Goal: Task Accomplishment & Management: Manage account settings

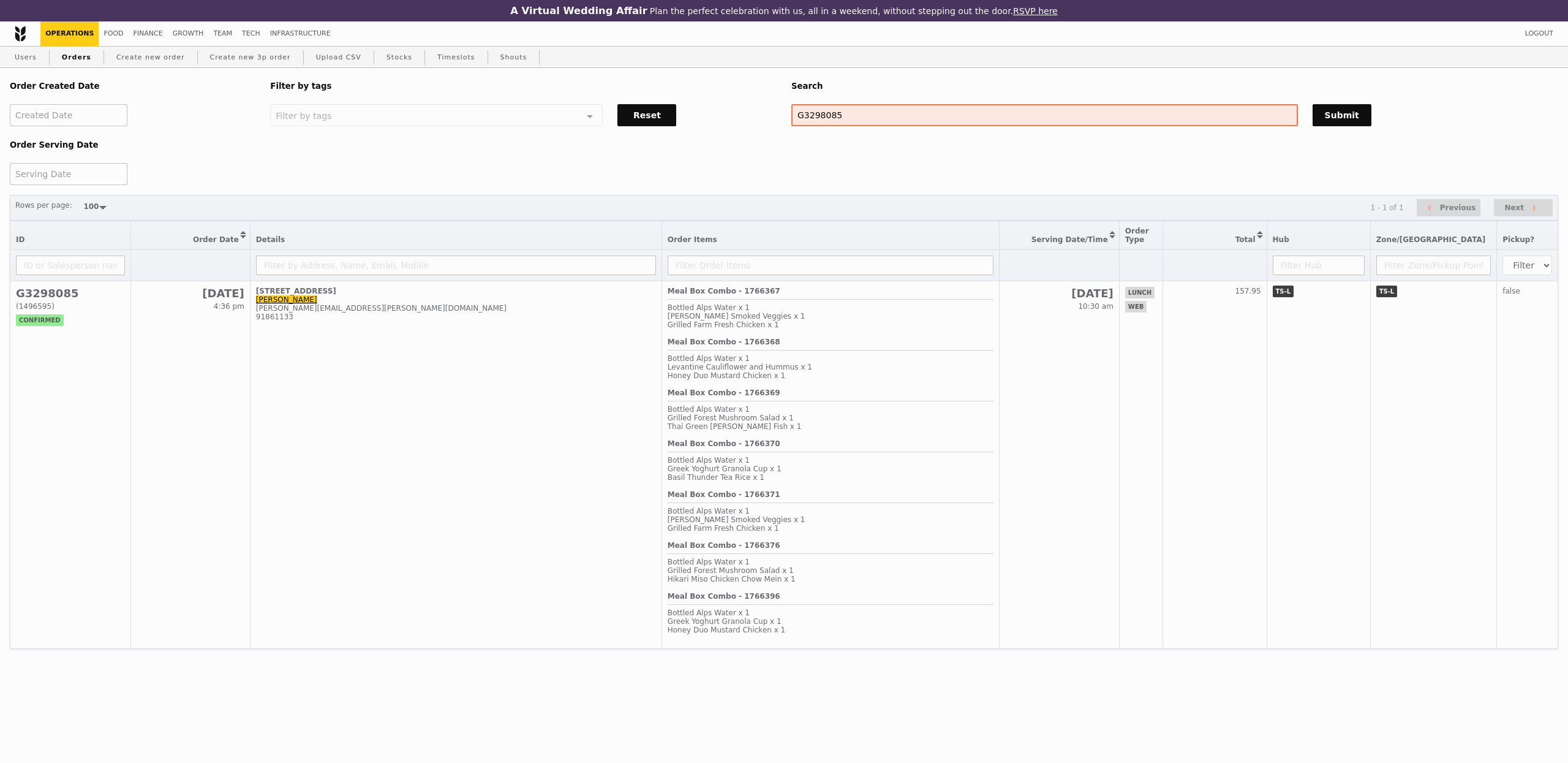
select select "100"
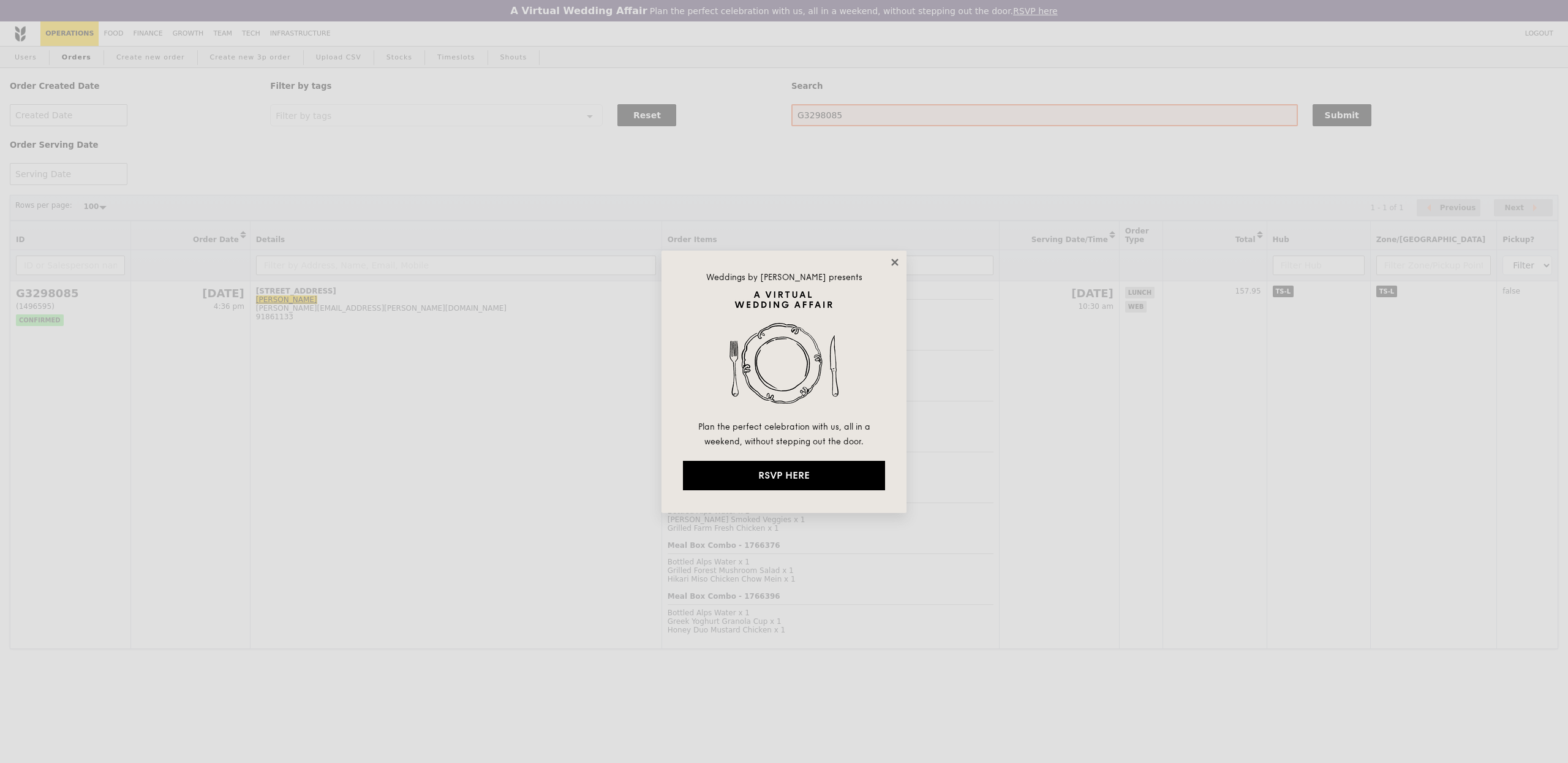
click at [894, 259] on icon at bounding box center [895, 263] width 11 height 11
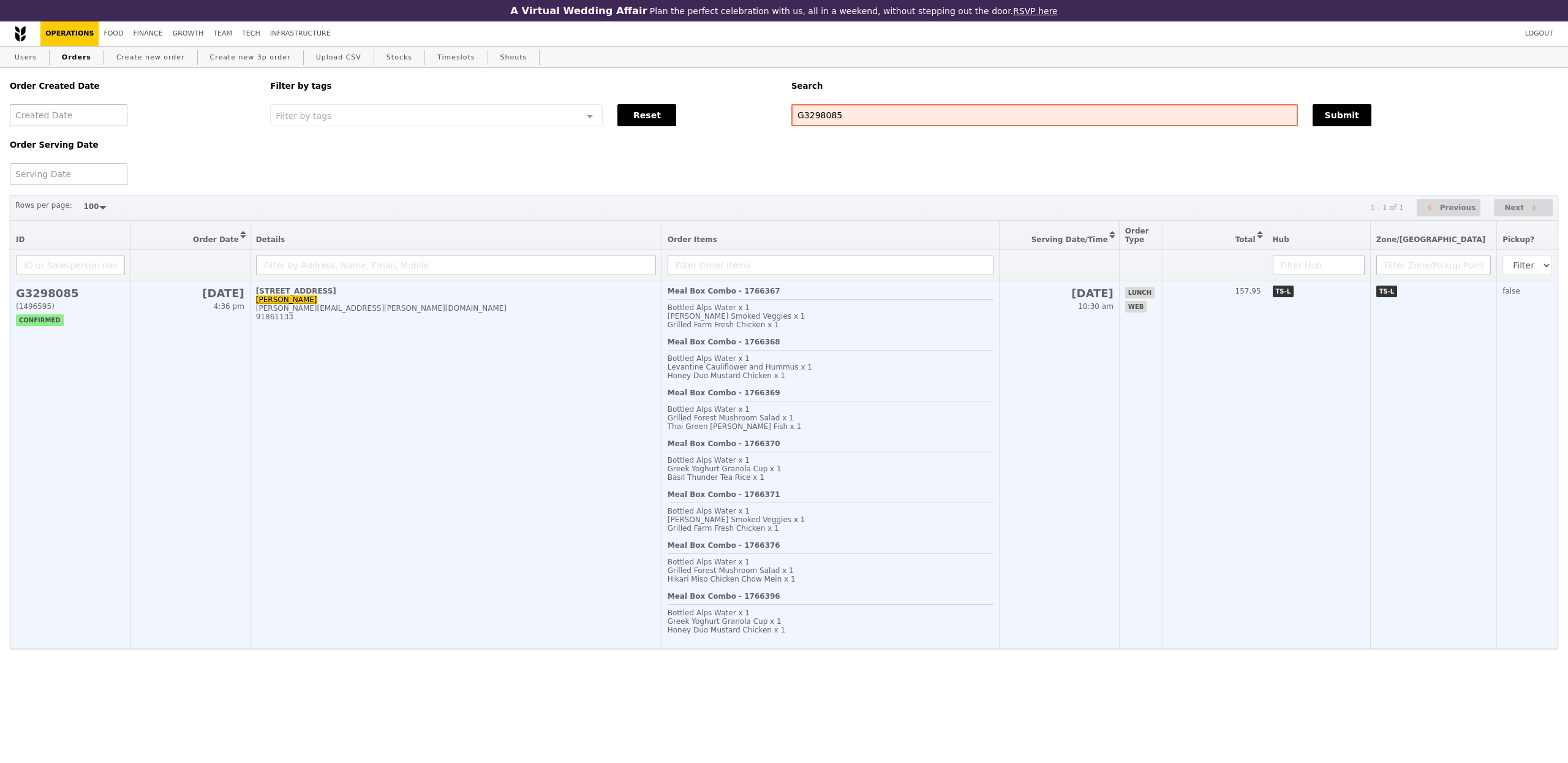
click at [280, 364] on td "80 Boon Keng Road, #01-00 Michelle Yee michelle.yee@aumovio.com 91861133" at bounding box center [455, 465] width 411 height 368
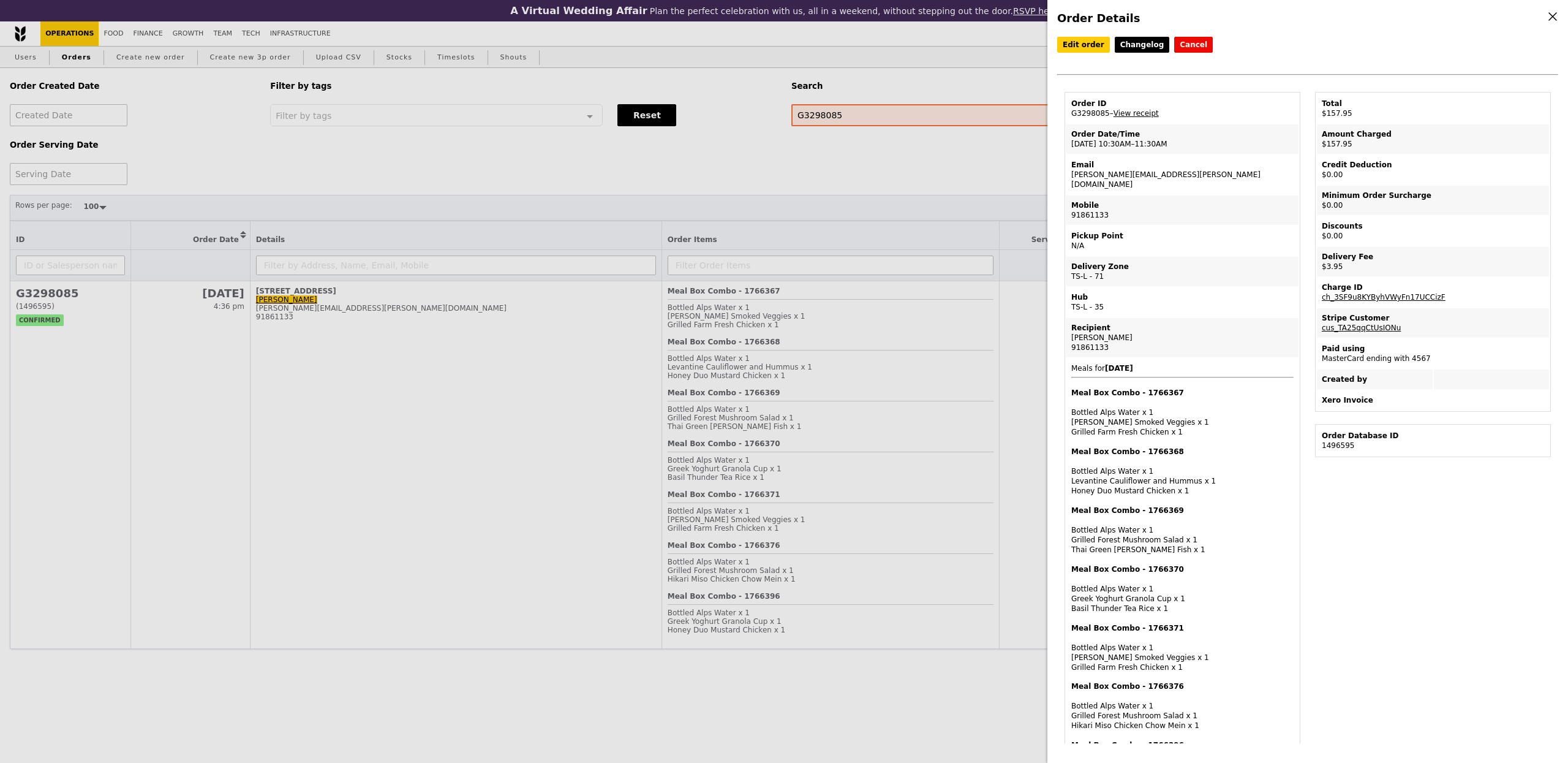
drag, startPoint x: 1109, startPoint y: 118, endPoint x: 1070, endPoint y: 116, distance: 39.1
click at [1070, 115] on td "Order ID G3298085 – View receipt" at bounding box center [1183, 108] width 232 height 29
copy td "G3298085"
click at [1084, 46] on link "Edit order" at bounding box center [1084, 45] width 53 height 16
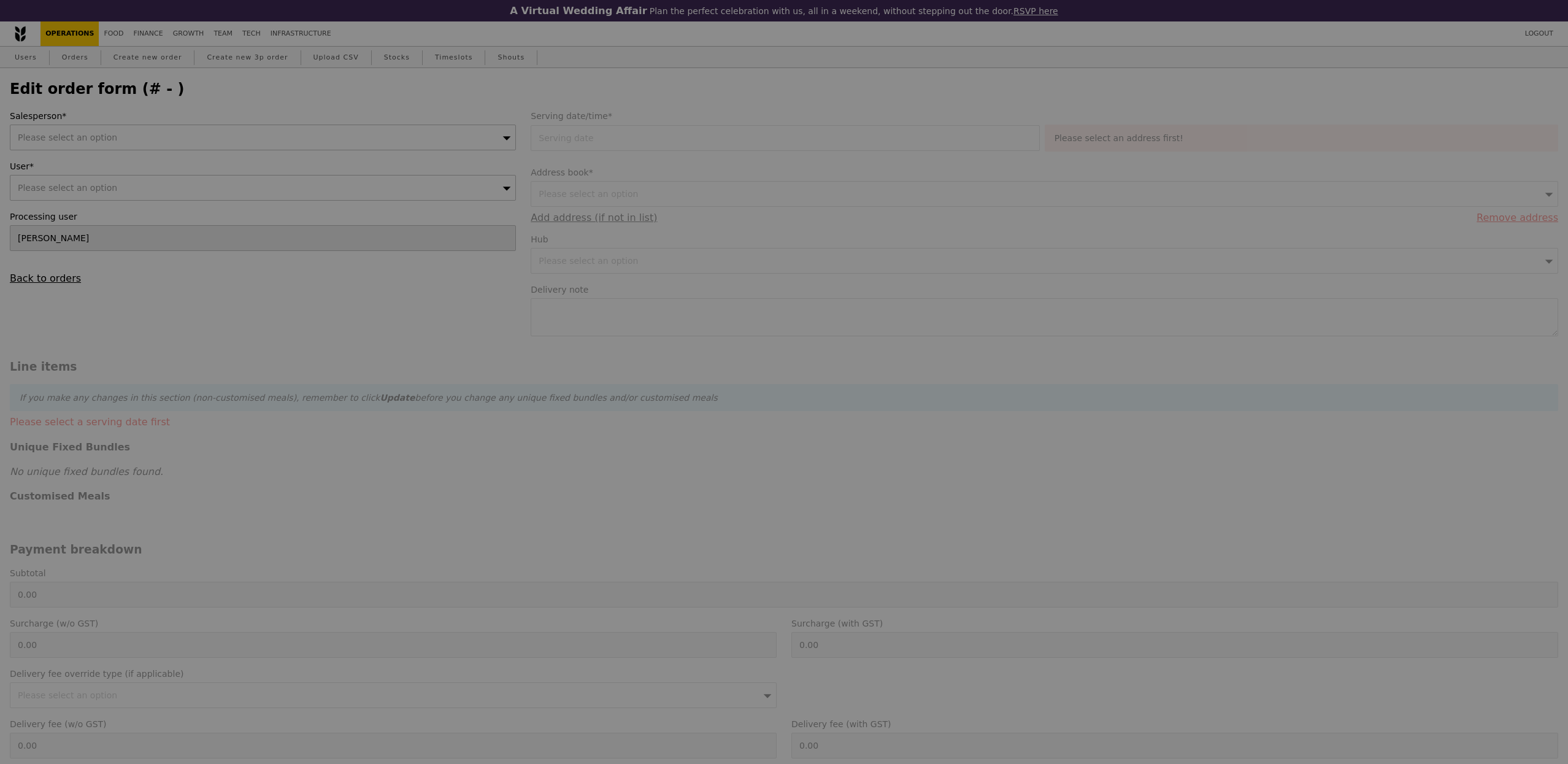
type input "09 Oct 2025"
type textarea "Kindly call 91861133 upon arrival for delivery between 11:30am to 11:45am, than…"
type input "Loading..."
type input "154.00"
type input "2.71"
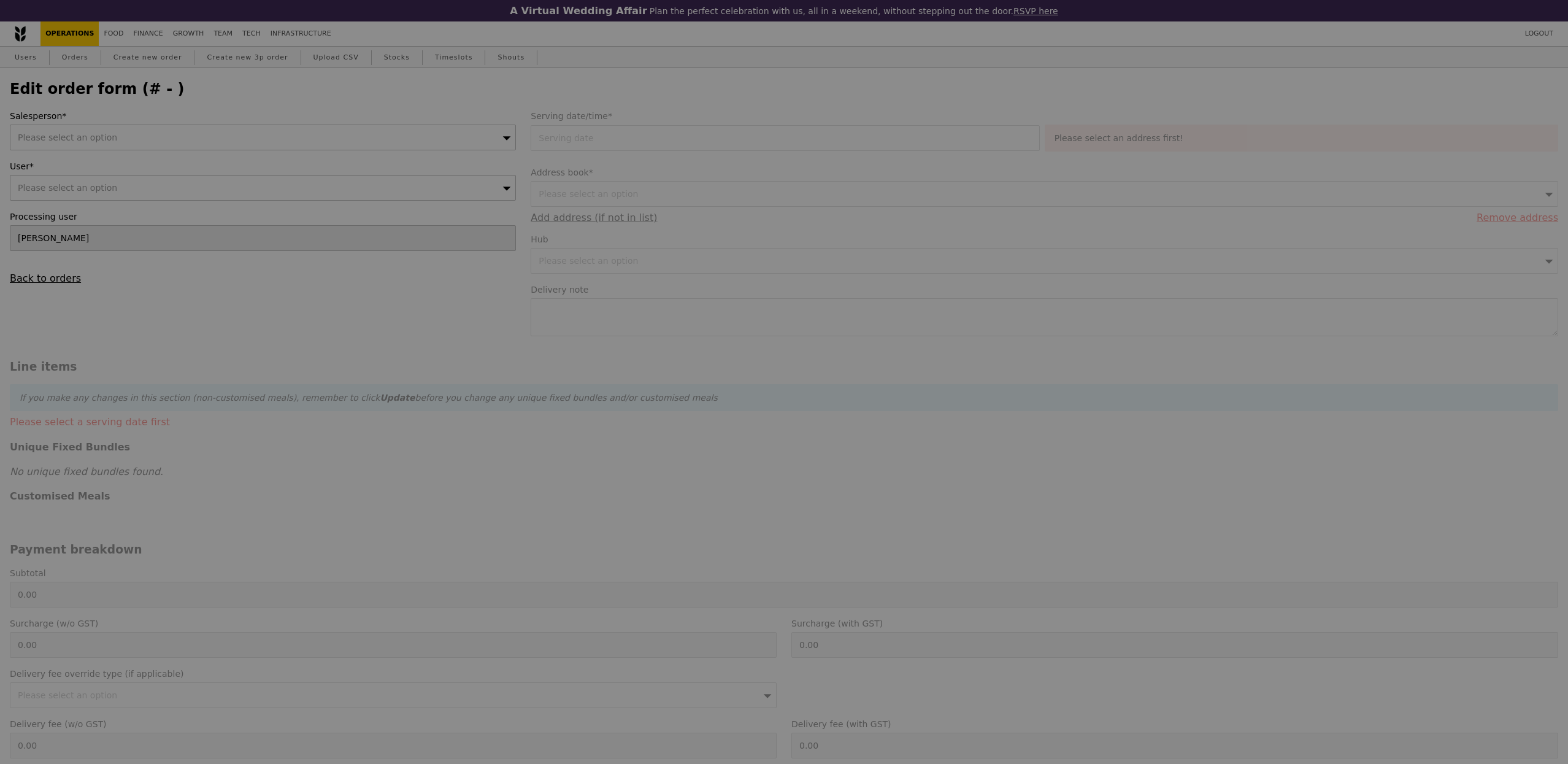
type input "2.95"
type input "156.95"
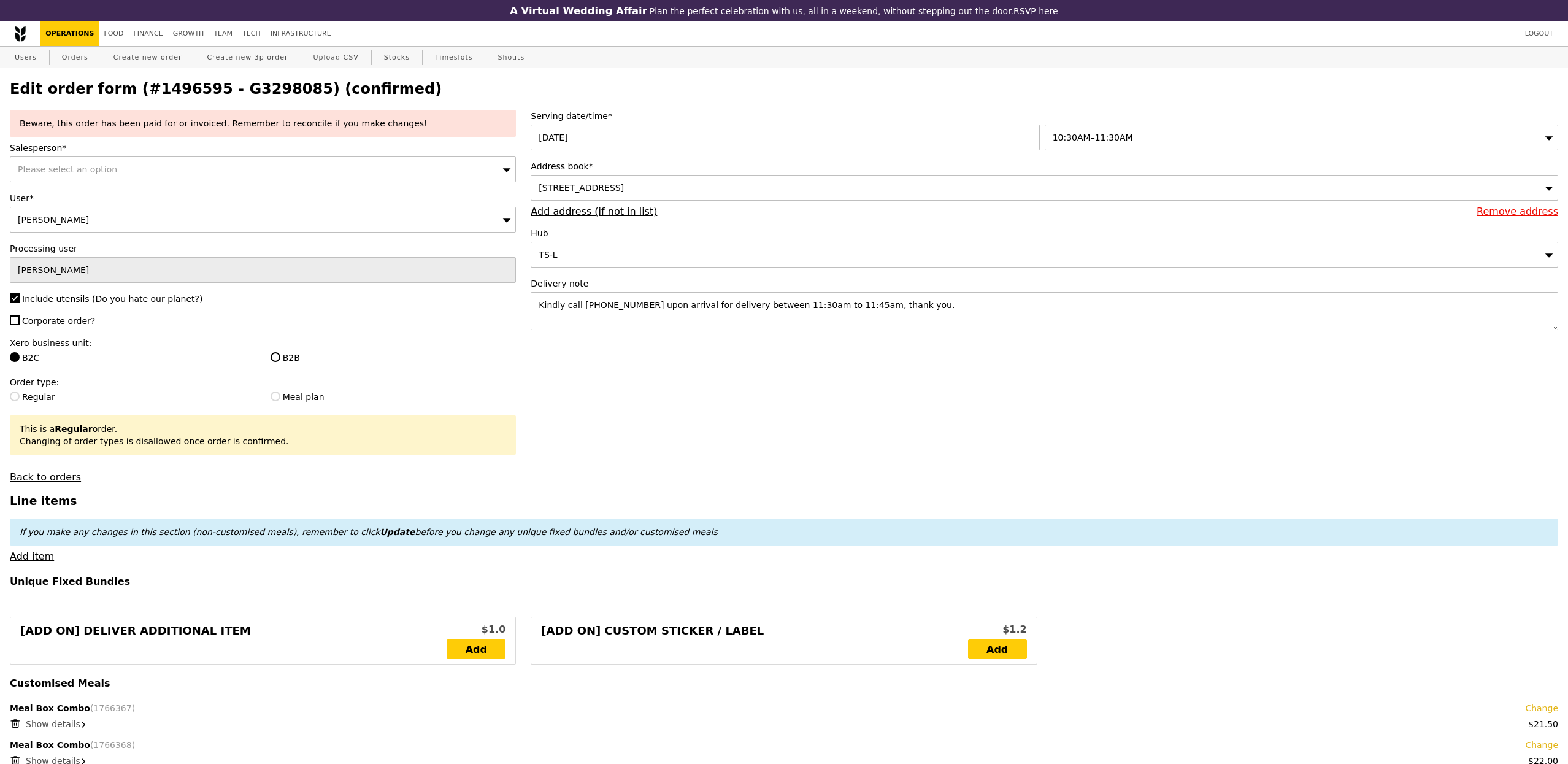
type input "Update"
click at [764, 310] on textarea "Kindly call 91861133 upon arrival for delivery between 11:30am to 11:45am, than…" at bounding box center [1044, 311] width 1027 height 38
click at [771, 309] on textarea "Kindly call 91861133 upon arrival for delivery between 11:30am to 11:45am, than…" at bounding box center [1044, 311] width 1027 height 38
type textarea "Kindly call 91861133 upon arrival for delivery between 11:30am to 11:45am, than…"
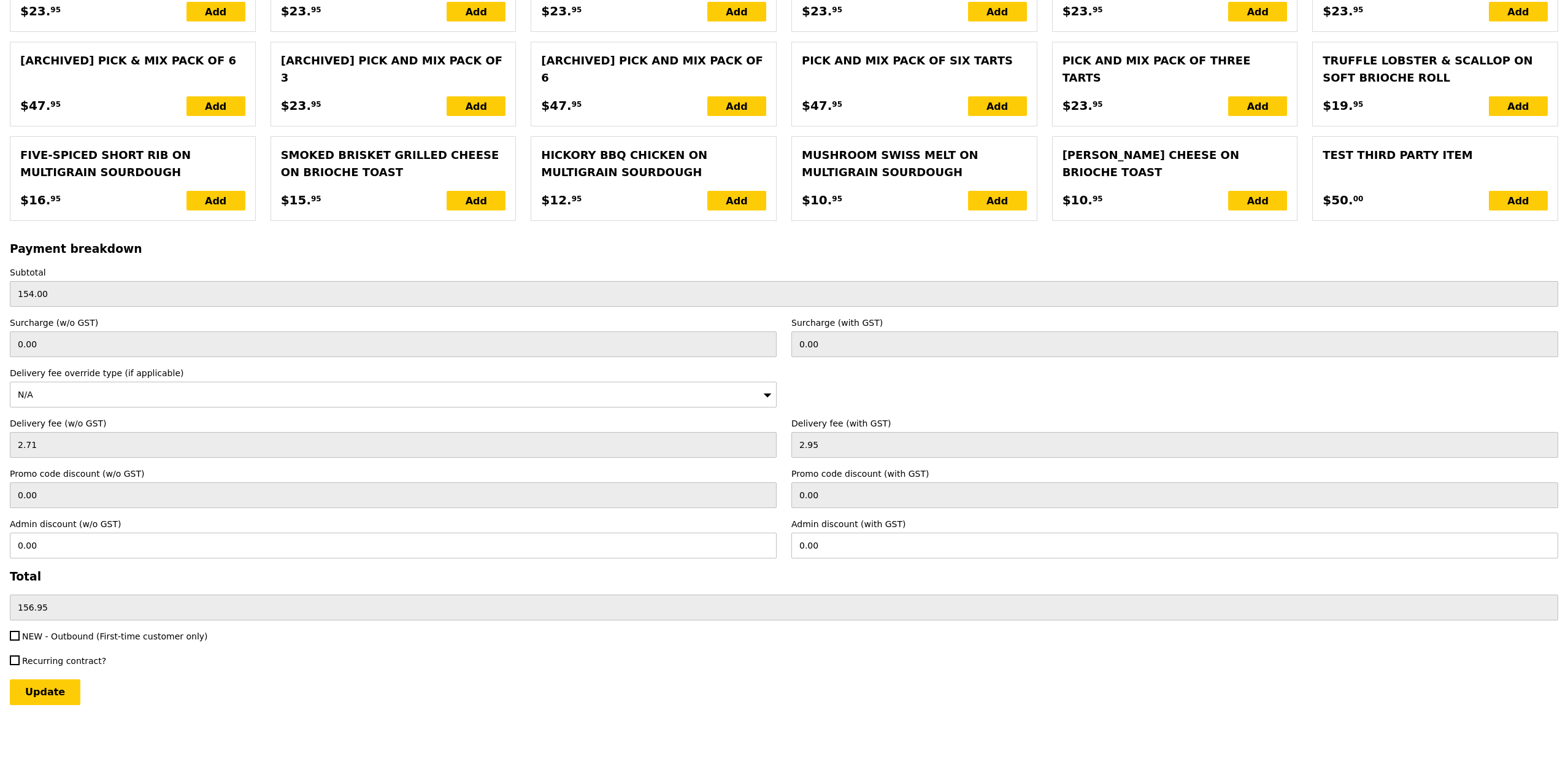
scroll to position [2606, 0]
click at [61, 689] on input "Update" at bounding box center [45, 692] width 71 height 25
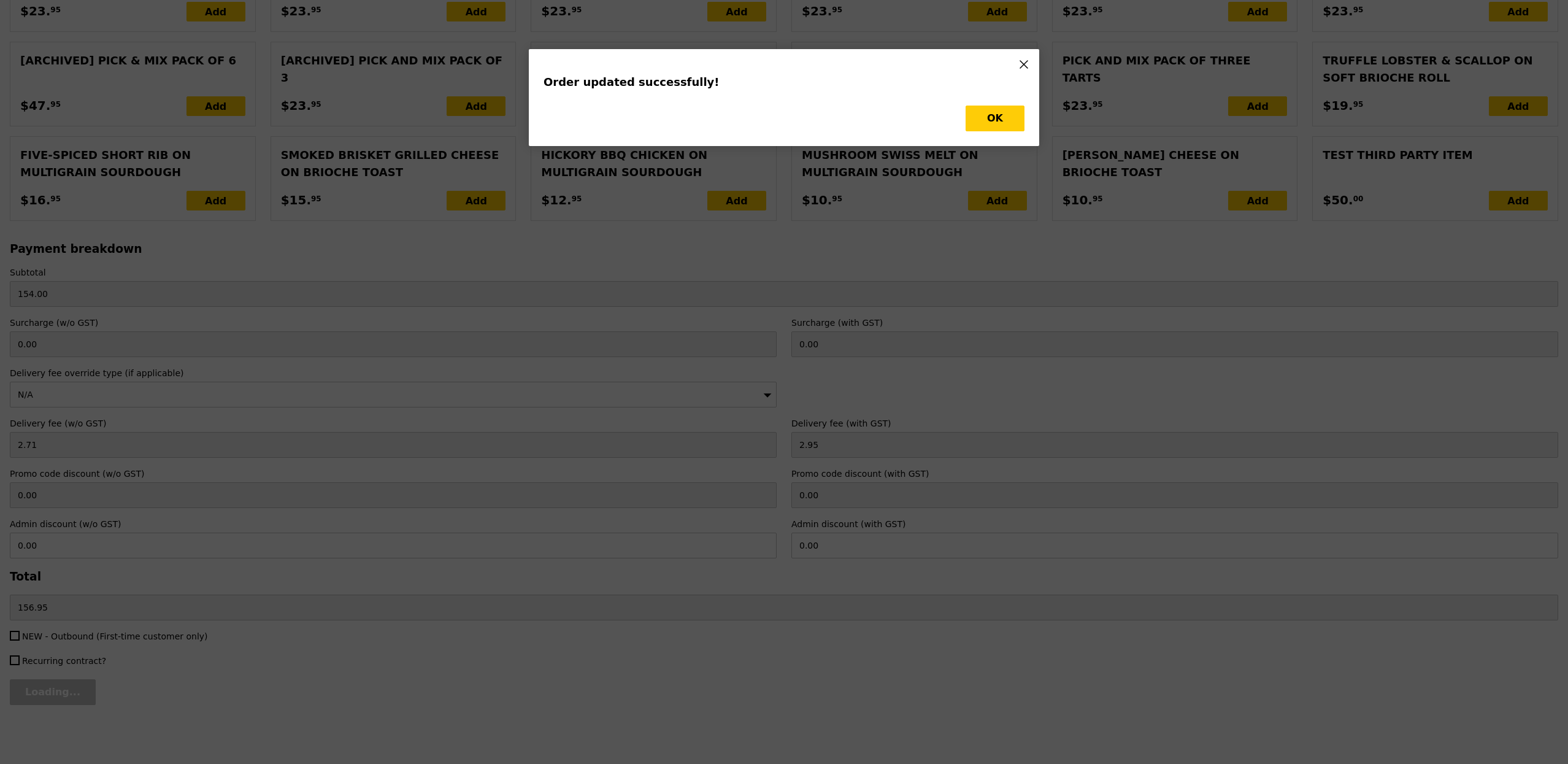
scroll to position [0, 0]
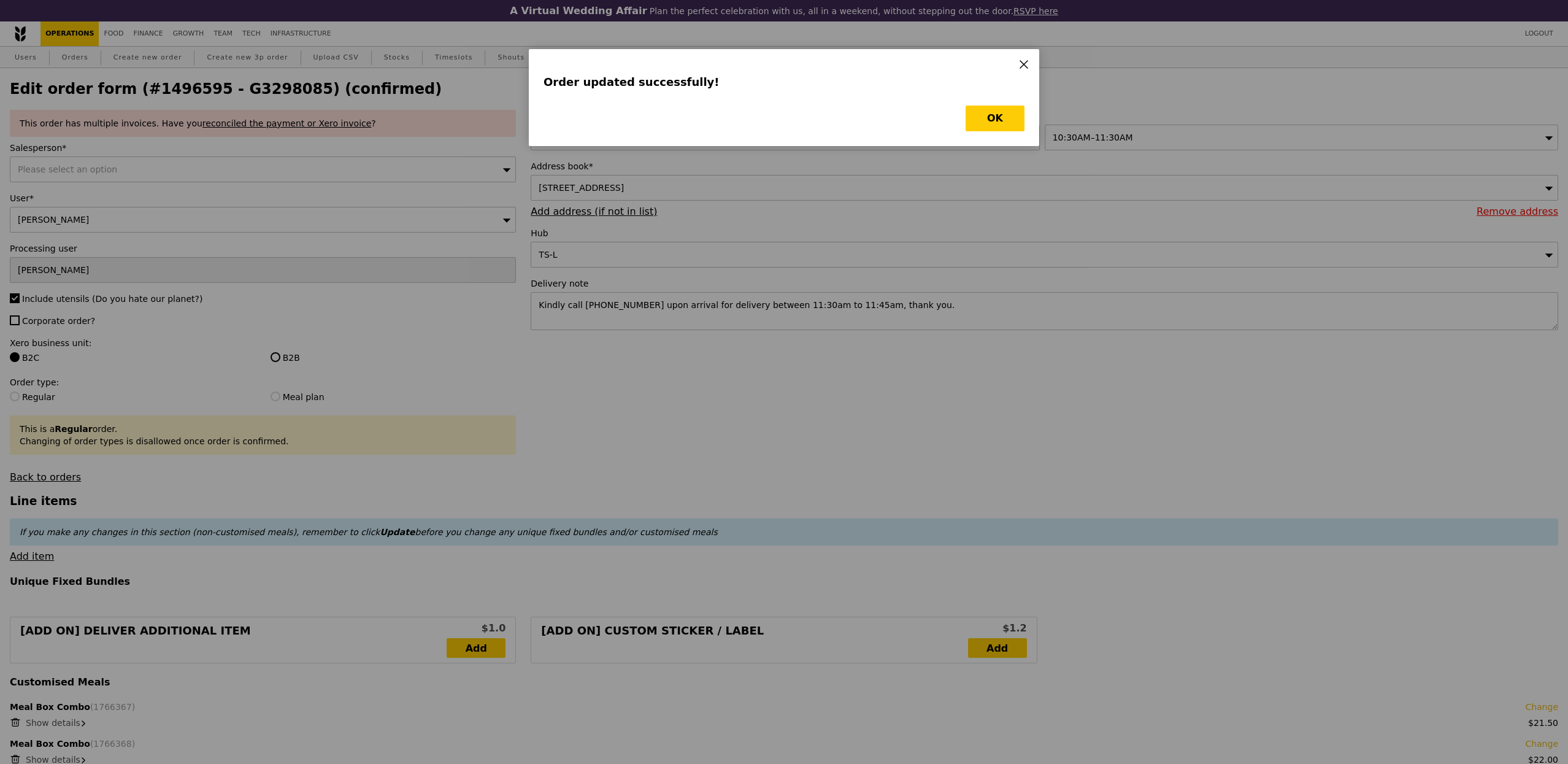
type input "Update"
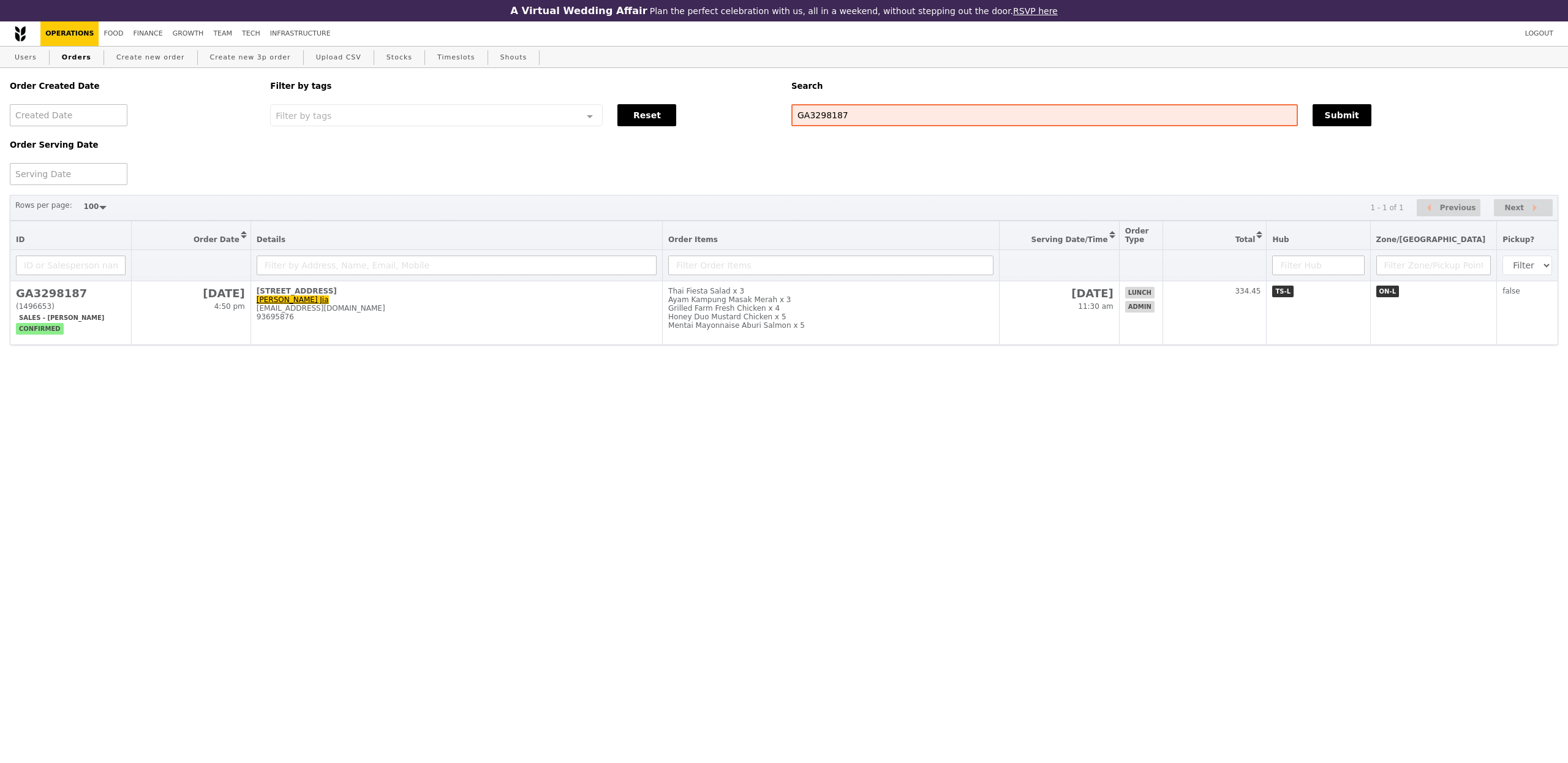
select select "100"
click at [505, 274] on input "text" at bounding box center [457, 265] width 400 height 20
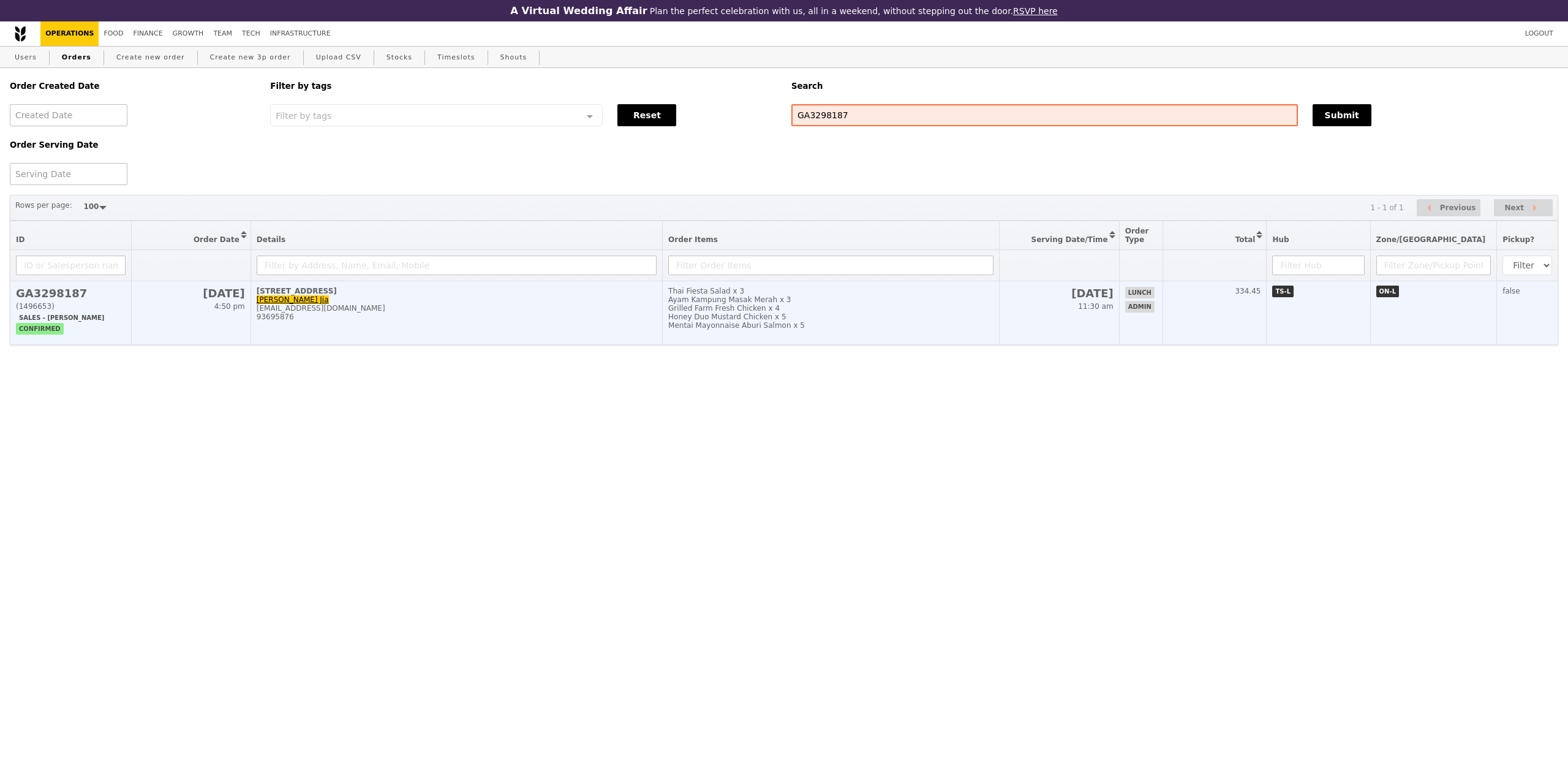
click at [504, 322] on div "93695876" at bounding box center [457, 316] width 400 height 8
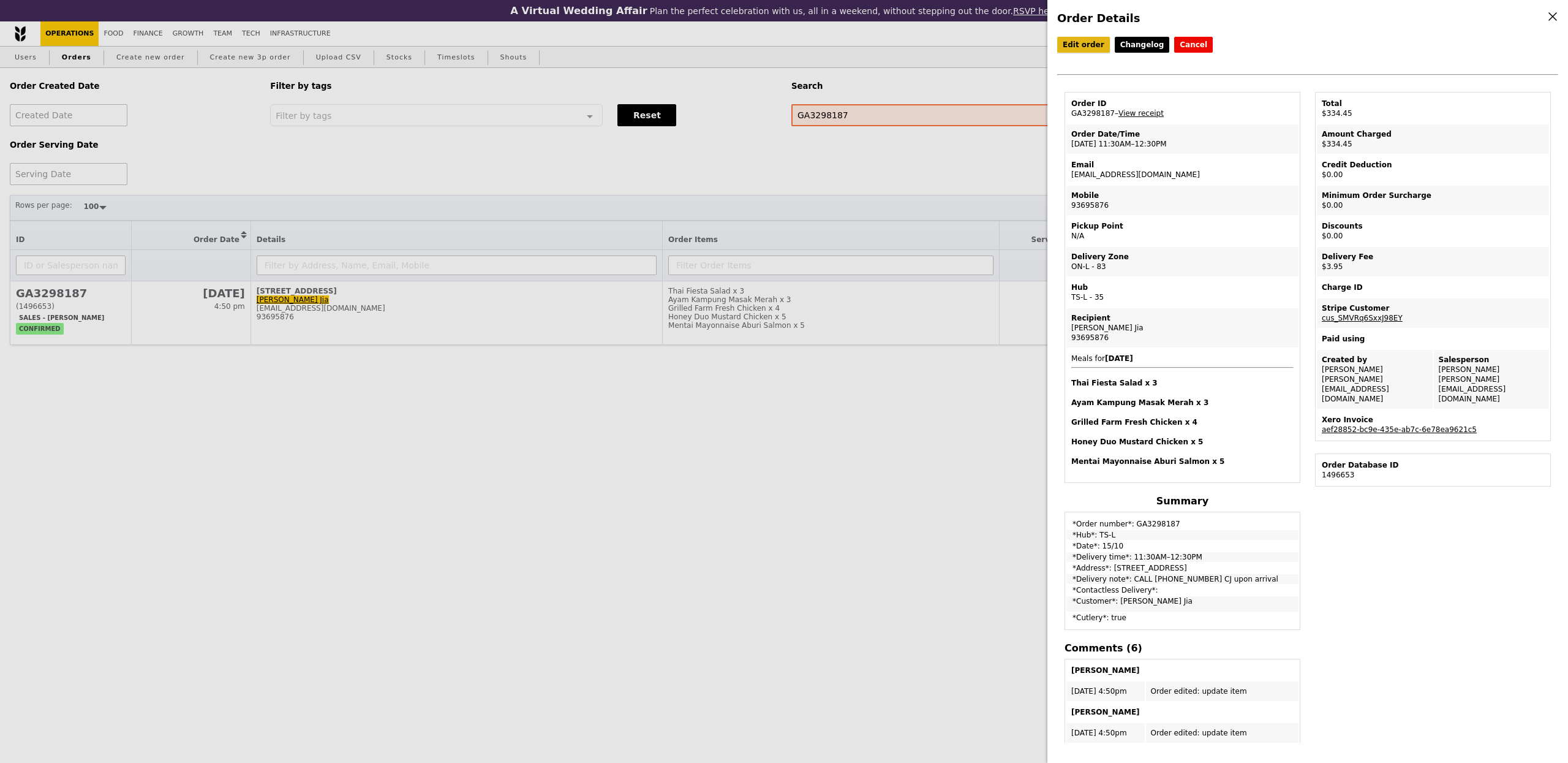
click at [1070, 40] on link "Edit order" at bounding box center [1084, 45] width 53 height 16
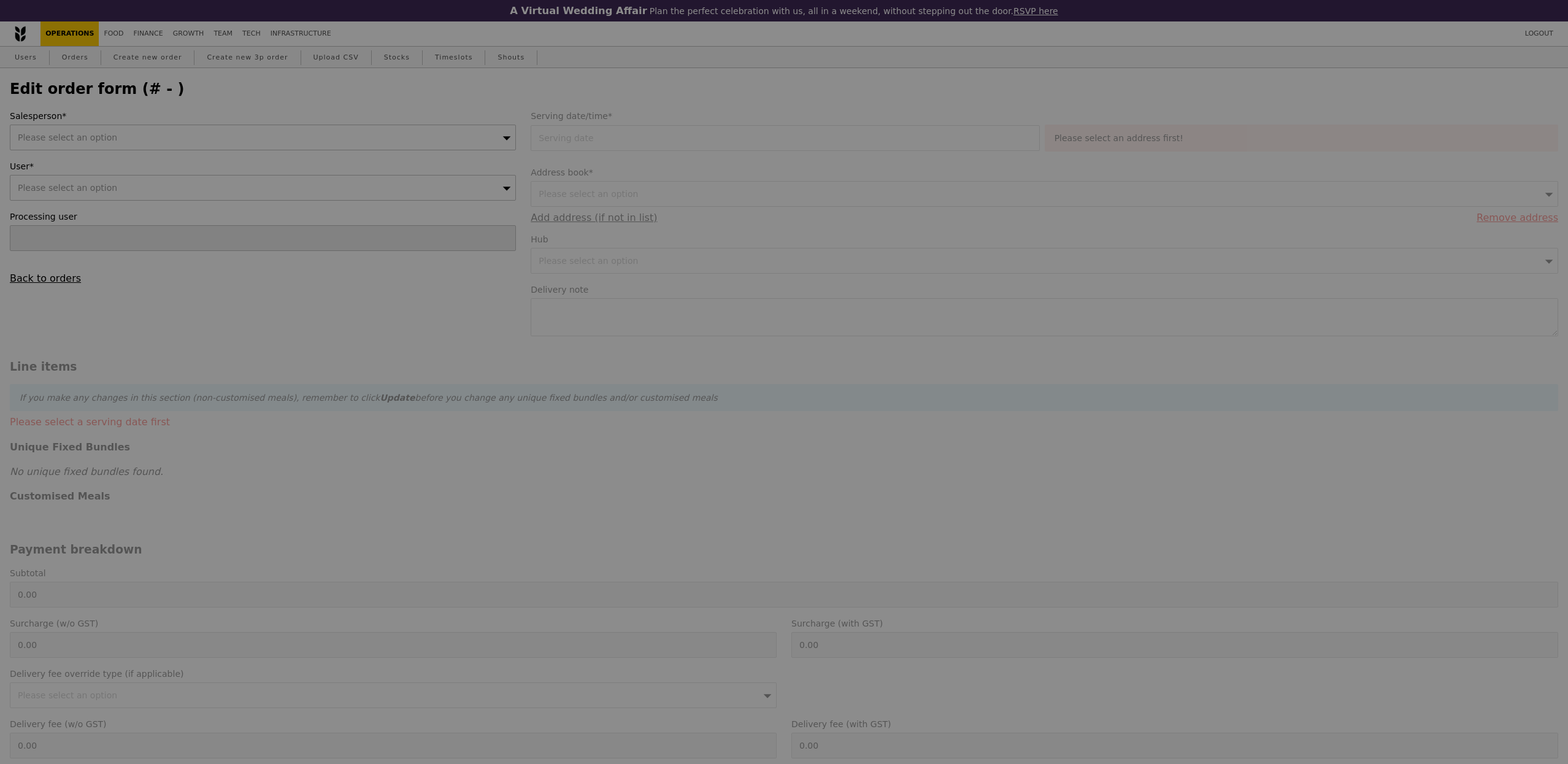
type input "[DATE]"
type textarea "CALL [PHONE_NUMBER] CJ upon arrival"
type input "330.50"
type input "3.62"
type input "3.95"
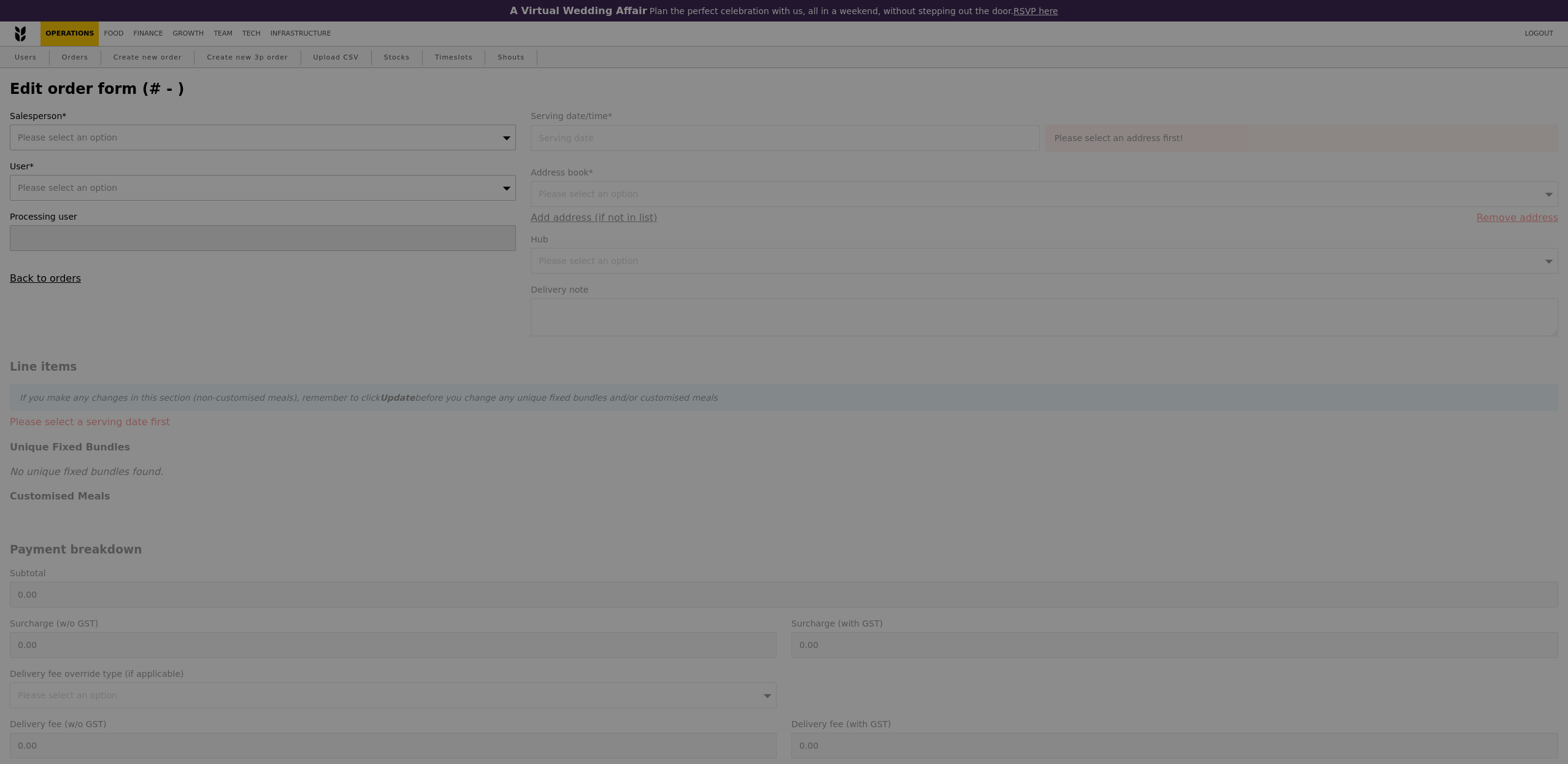
type input "334.45"
type input "Loading..."
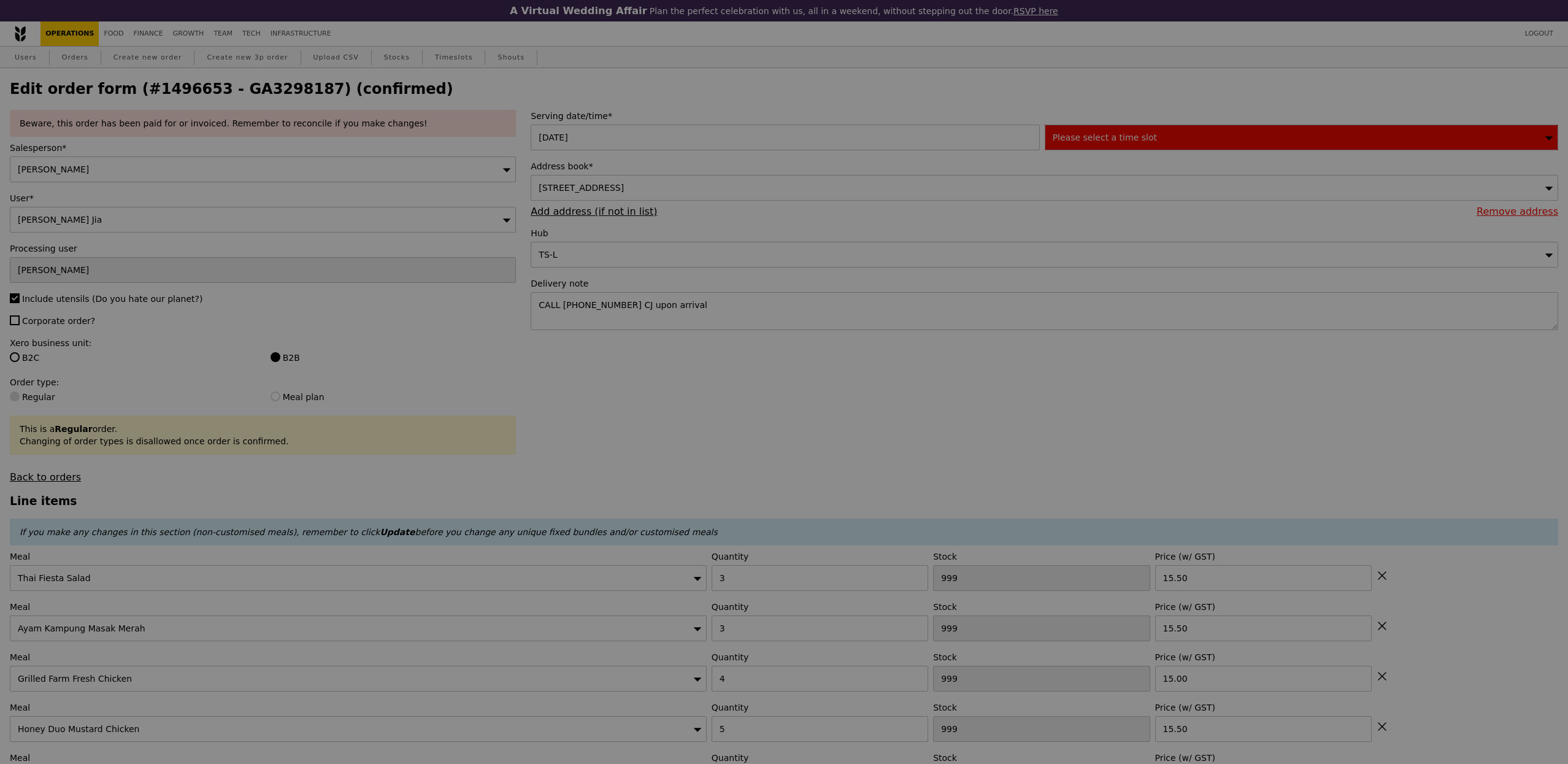
type input "497"
type input "495"
type input "487"
type input "495"
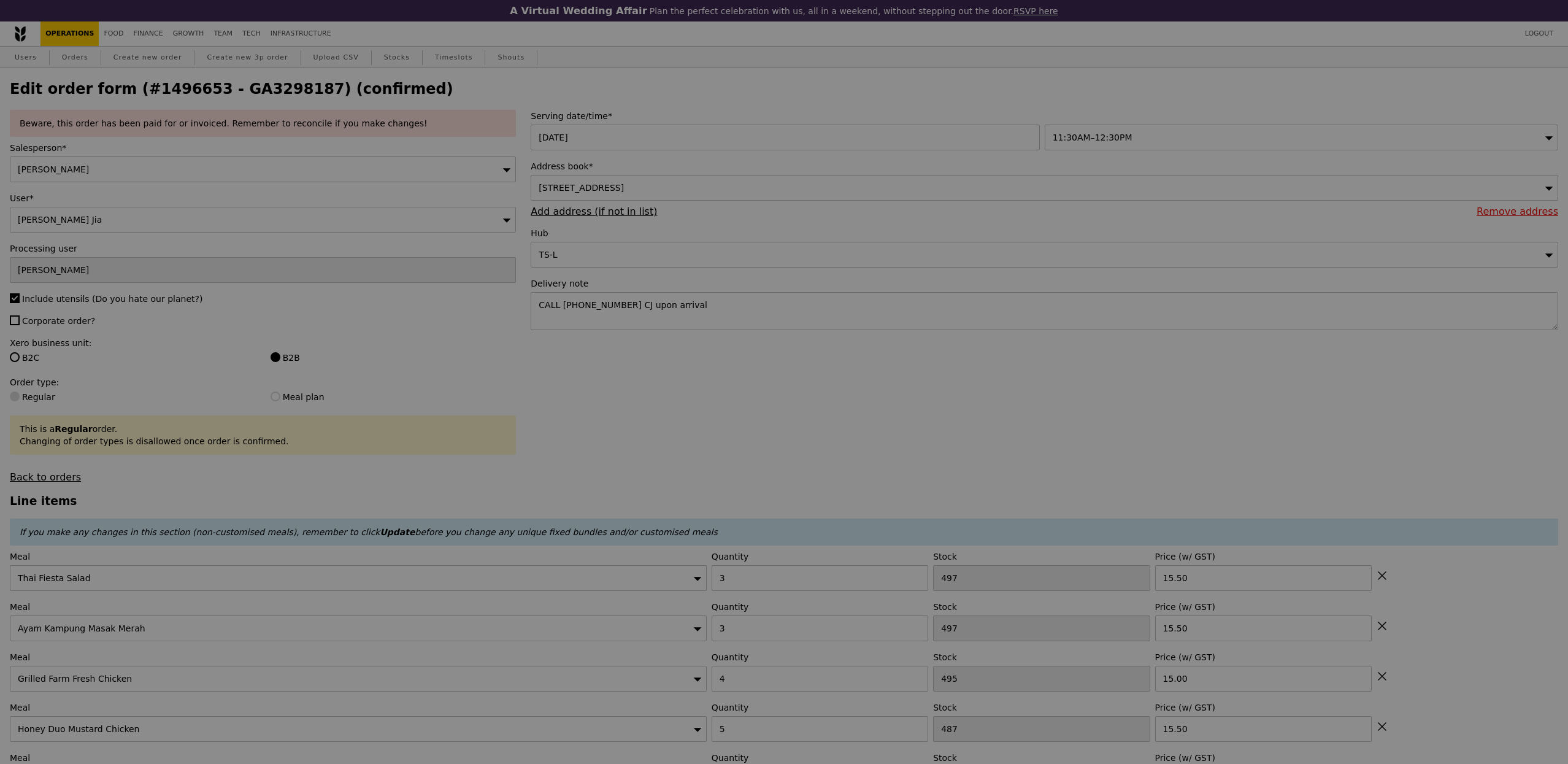
type input "Update"
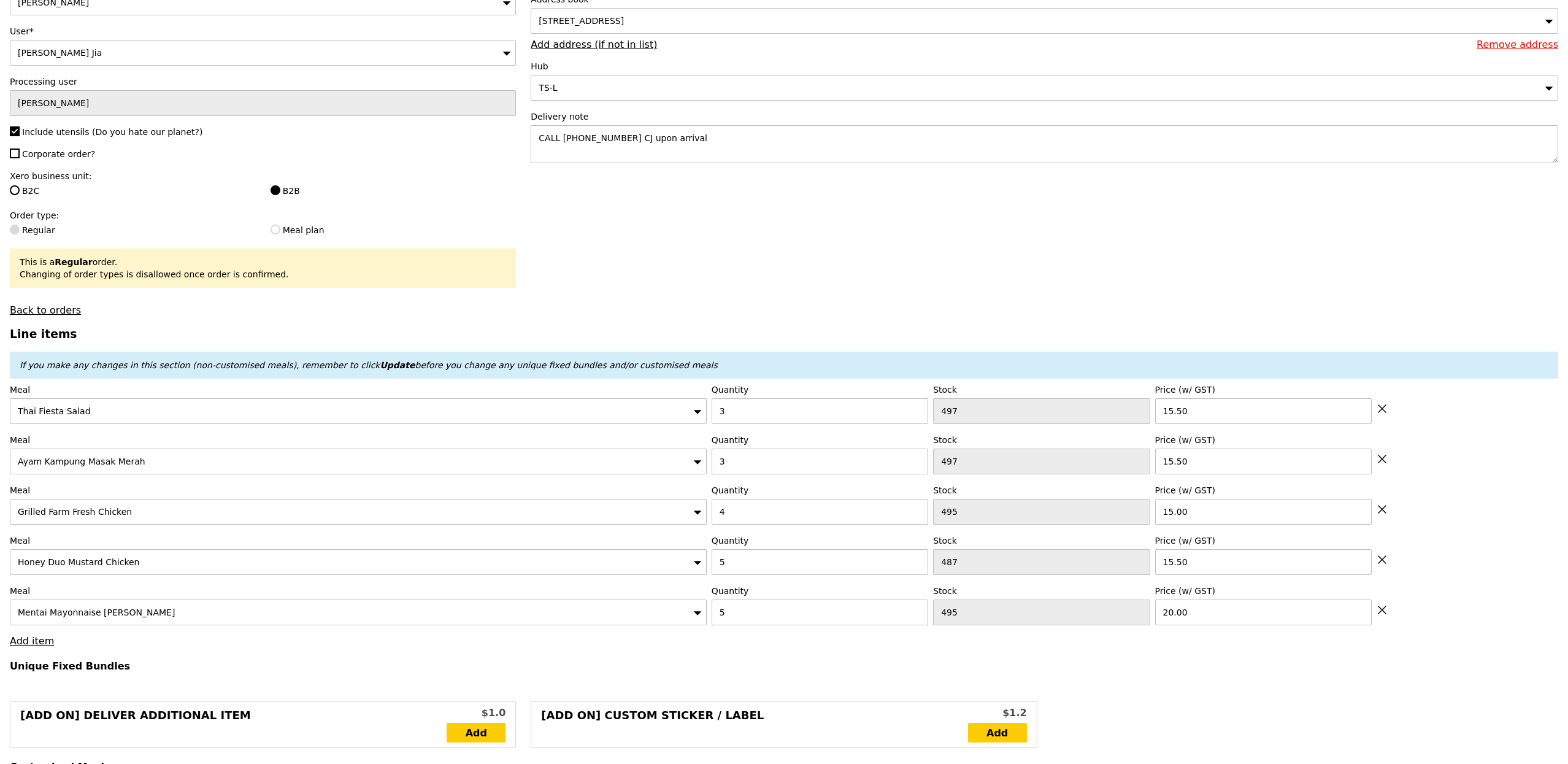
scroll to position [179, 0]
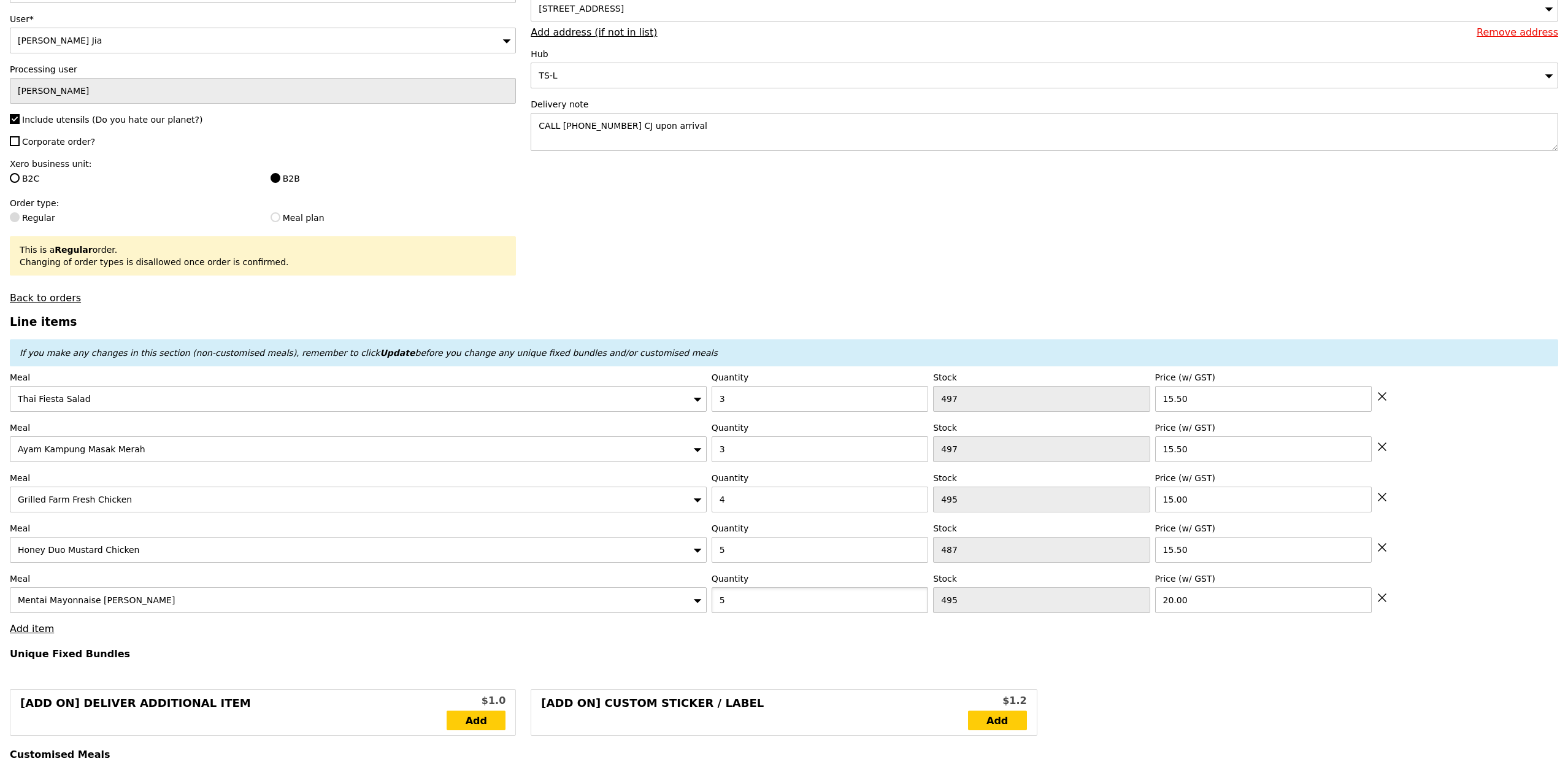
click at [799, 608] on input "5" at bounding box center [820, 600] width 216 height 25
type input "5"
type input "8"
type input "Loading..."
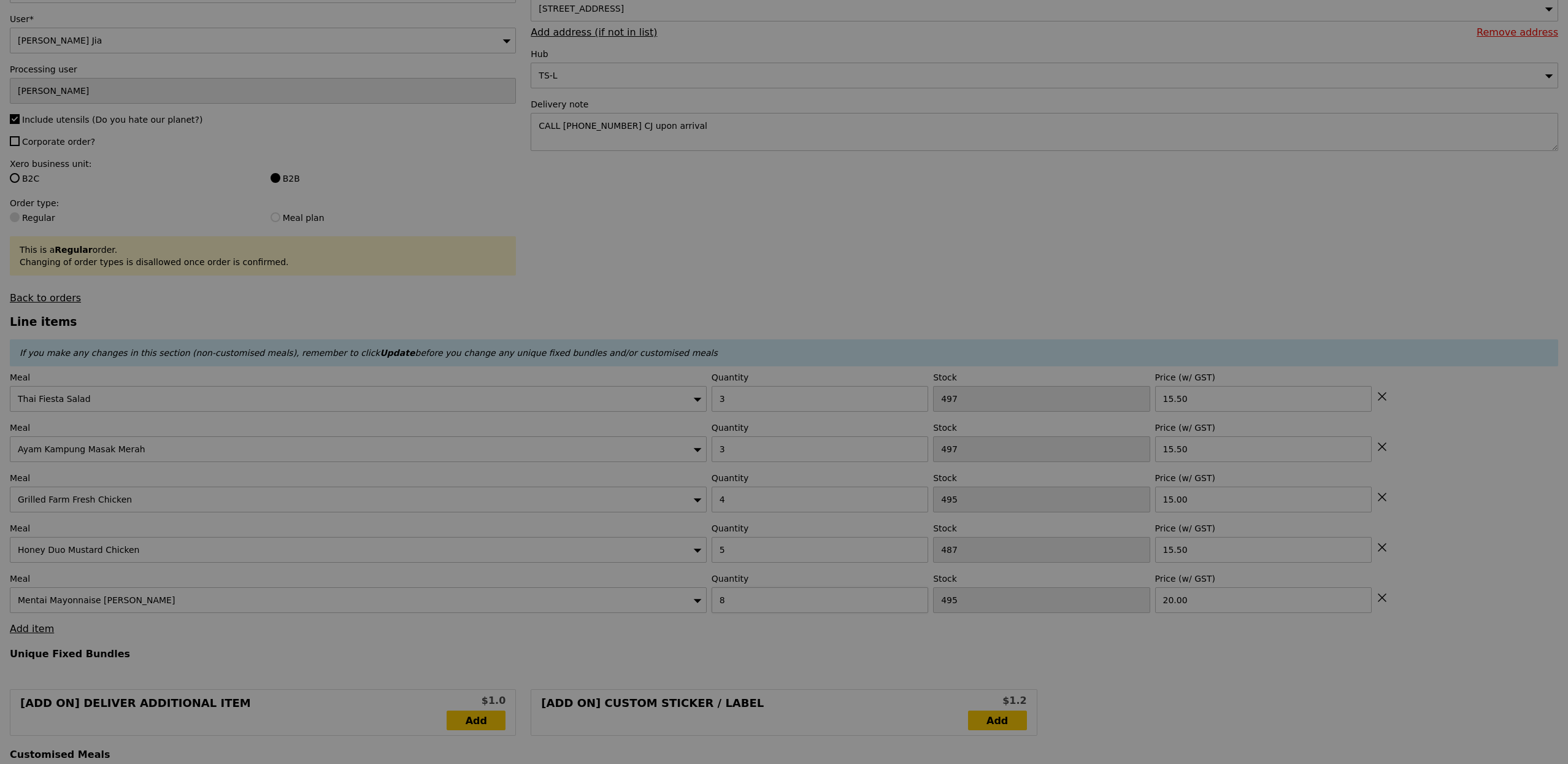
type input "0.00"
type input "3.95"
type input "Update"
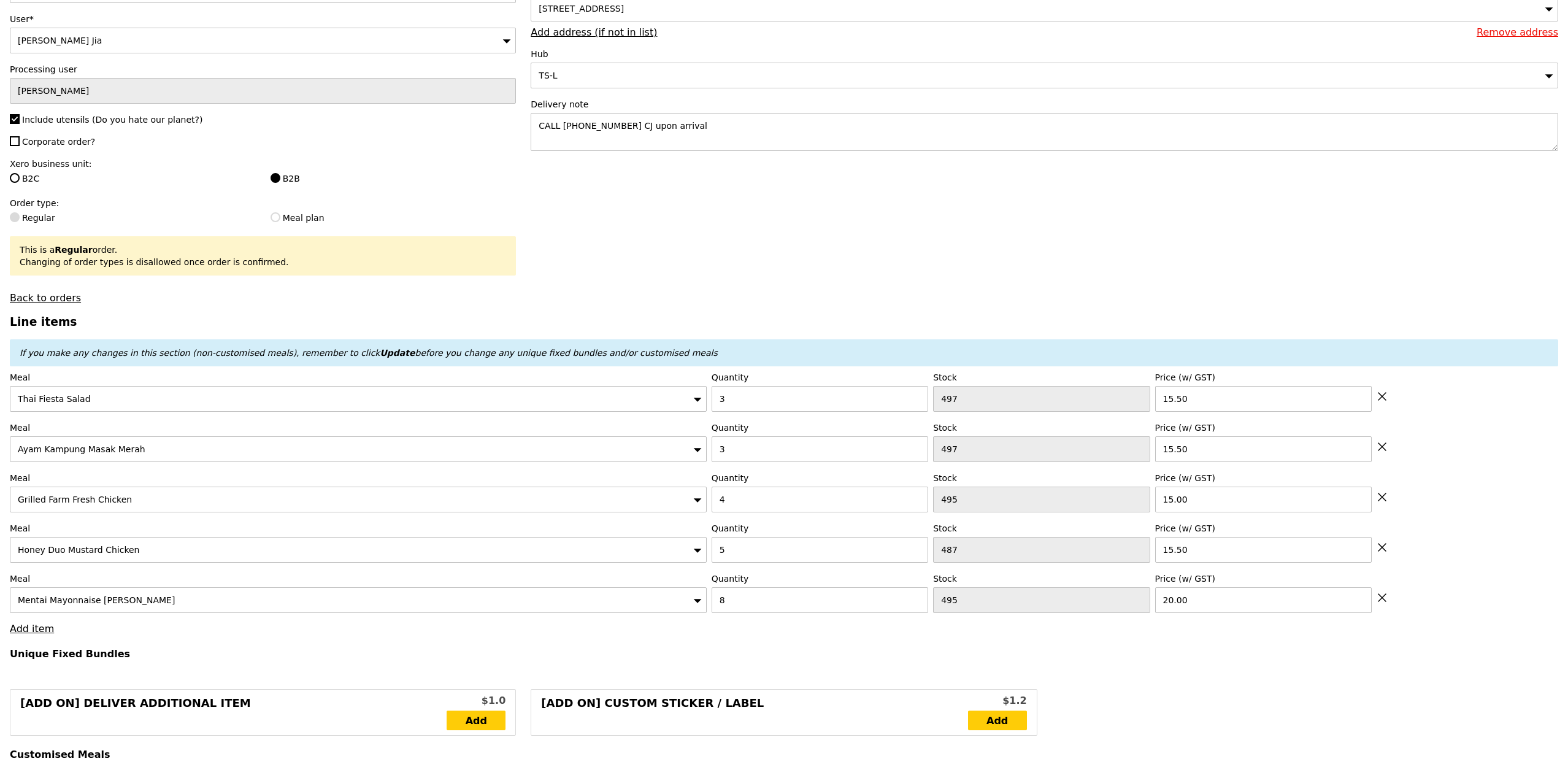
click at [752, 540] on div "Quantity 5" at bounding box center [820, 542] width 216 height 41
click at [744, 552] on input "5" at bounding box center [820, 549] width 216 height 25
type input "7"
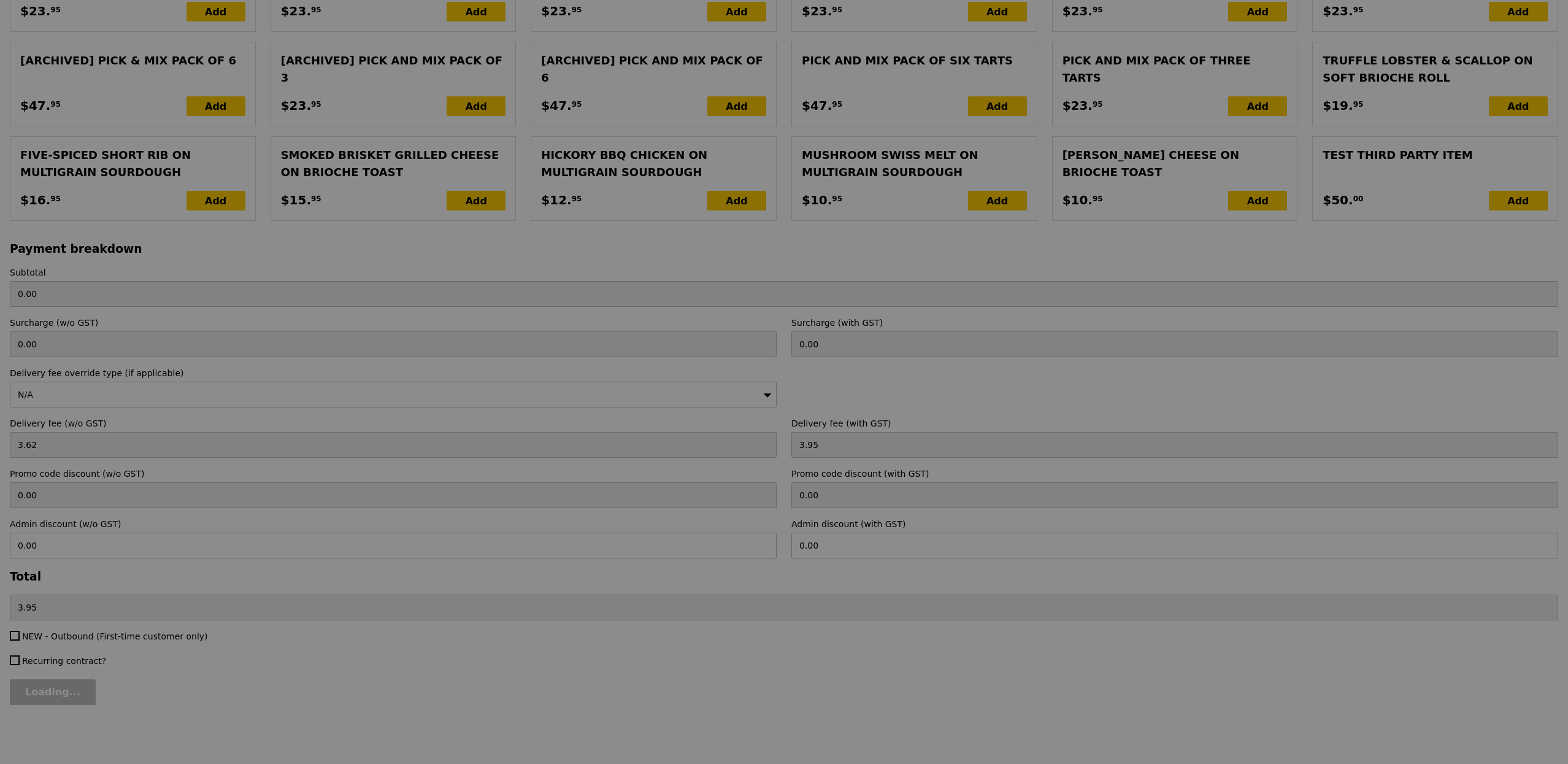
scroll to position [2599, 0]
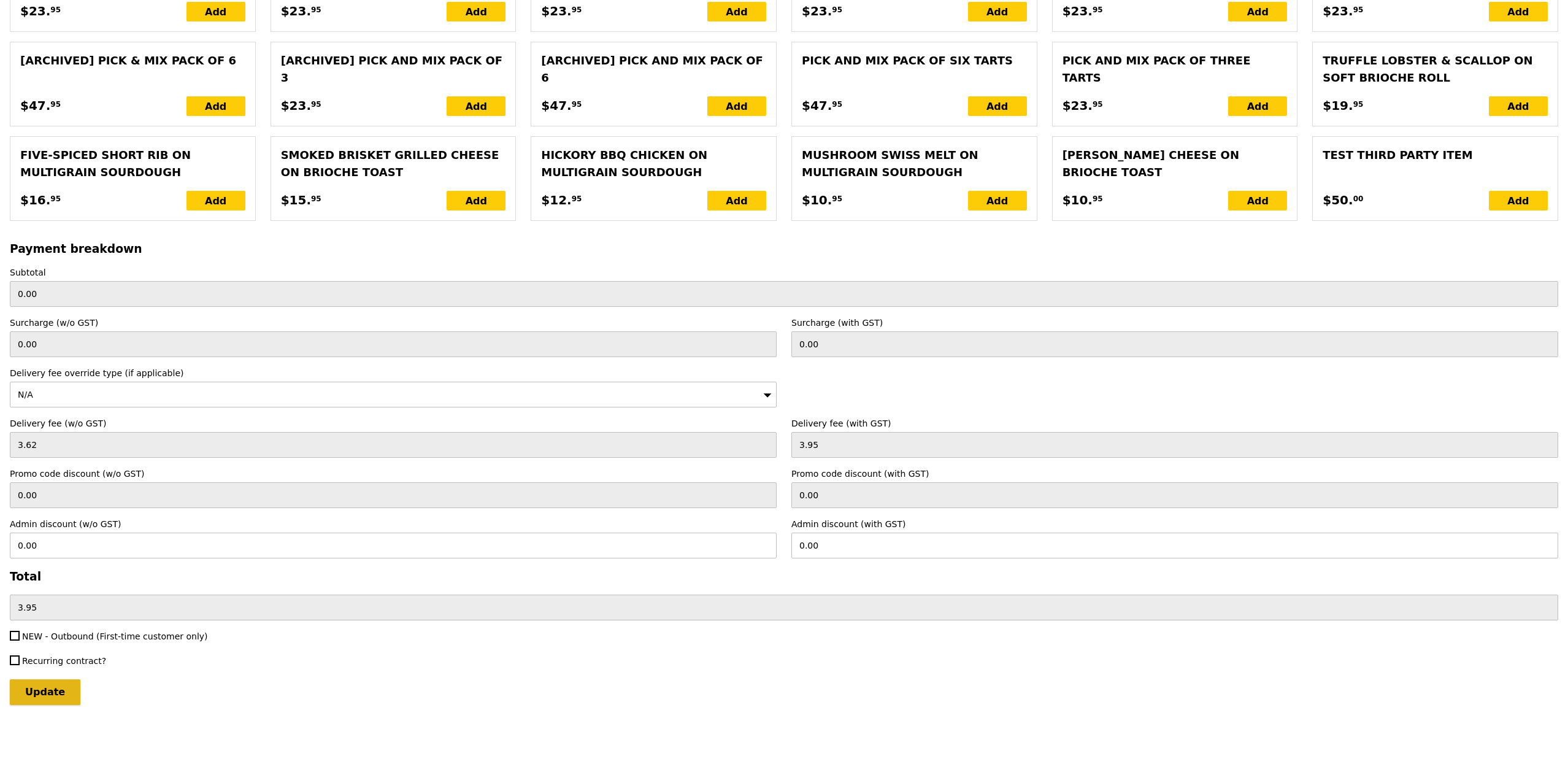
click at [44, 688] on input "Update" at bounding box center [45, 692] width 71 height 25
type input "Loading..."
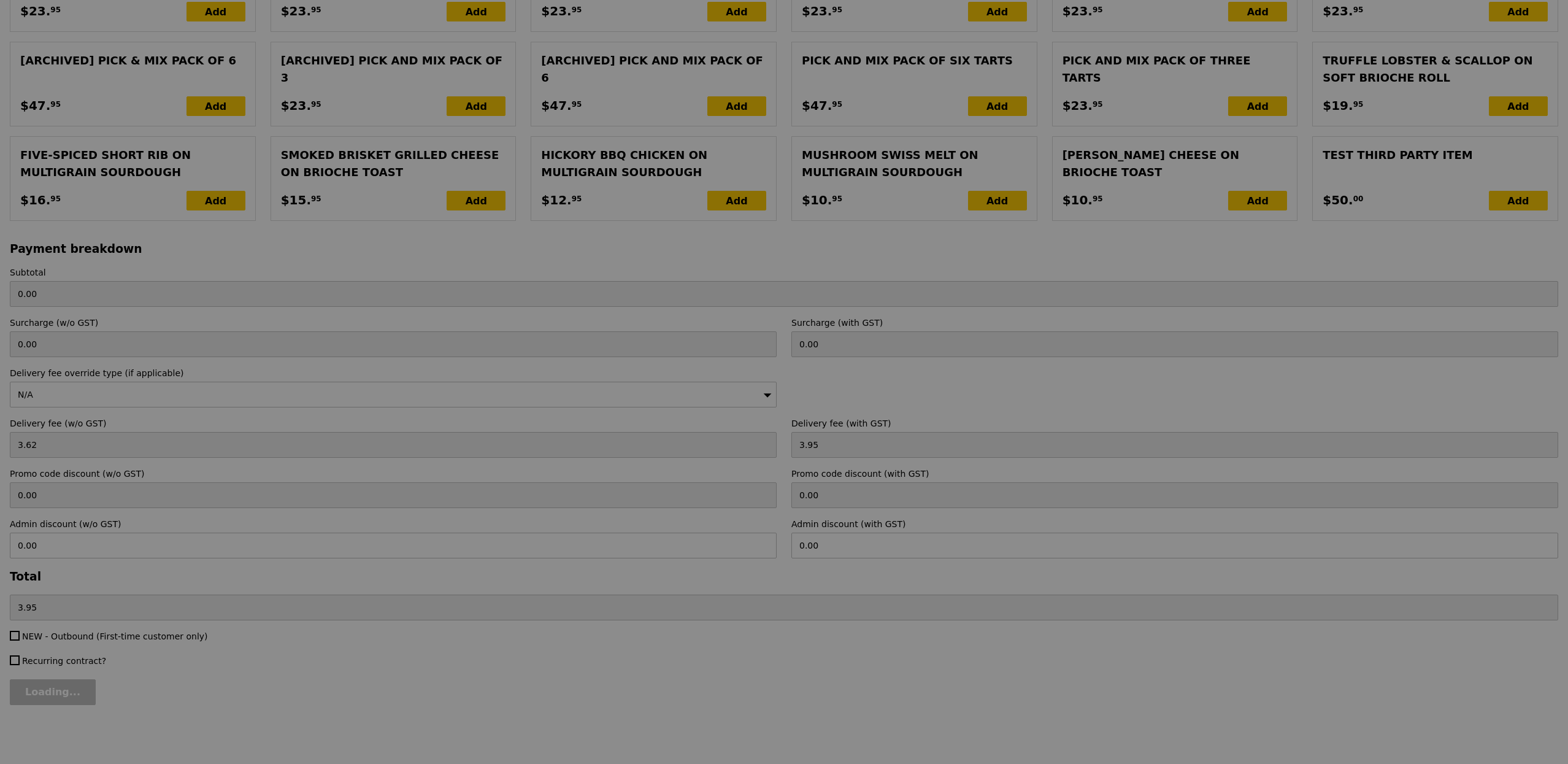
type input "421.50"
type input "425.45"
type input "Update"
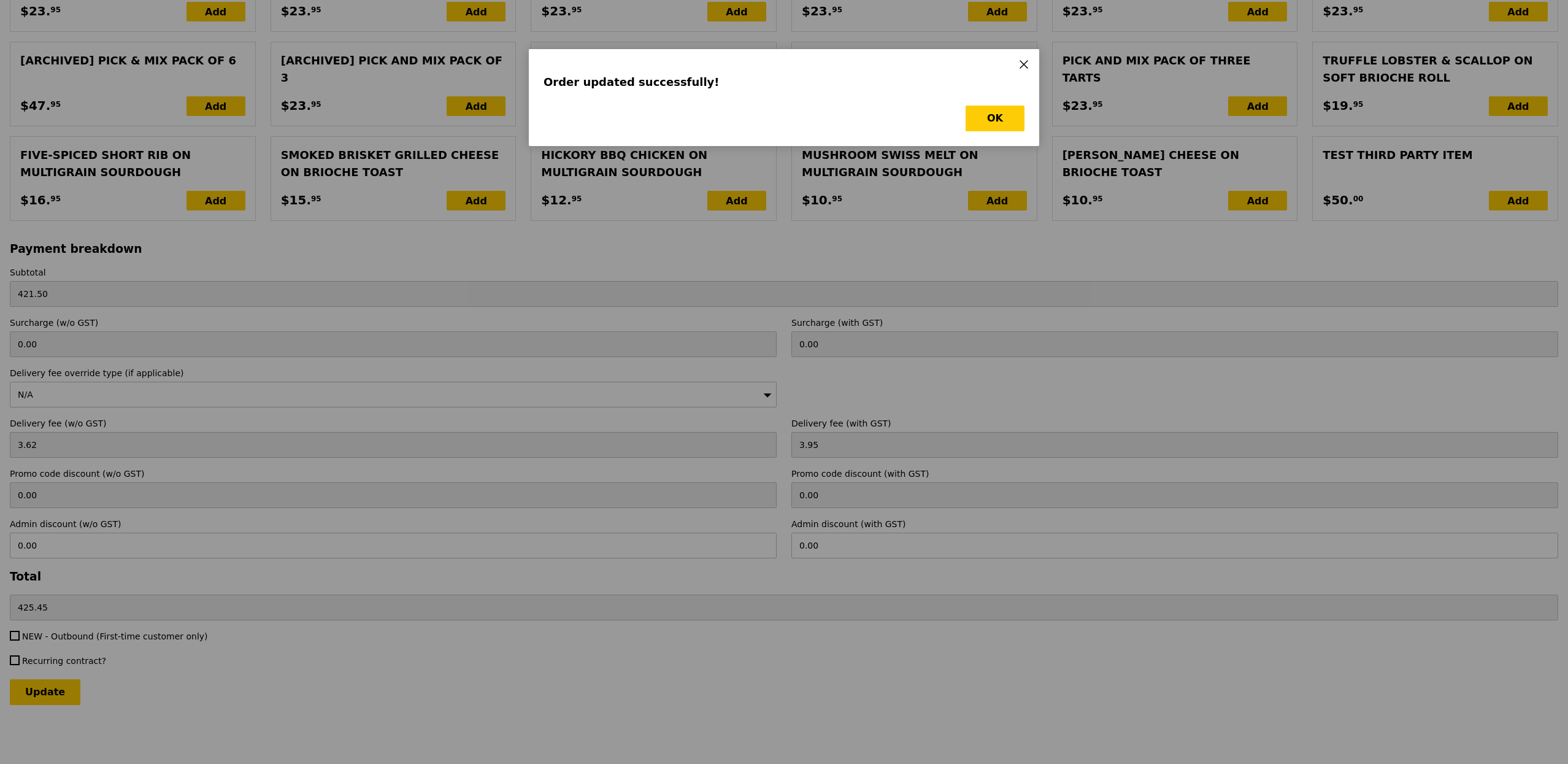
scroll to position [0, 0]
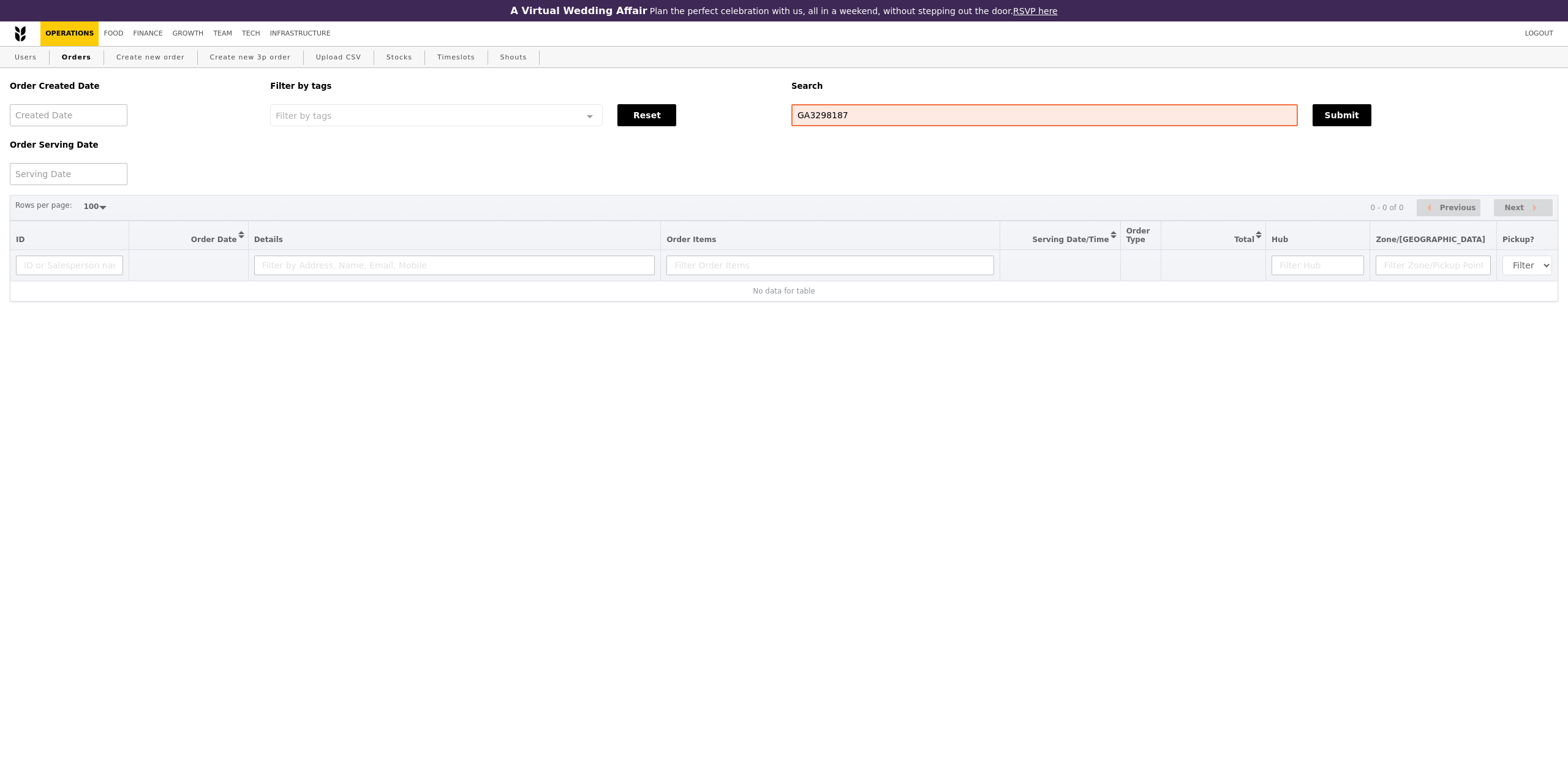
select select "100"
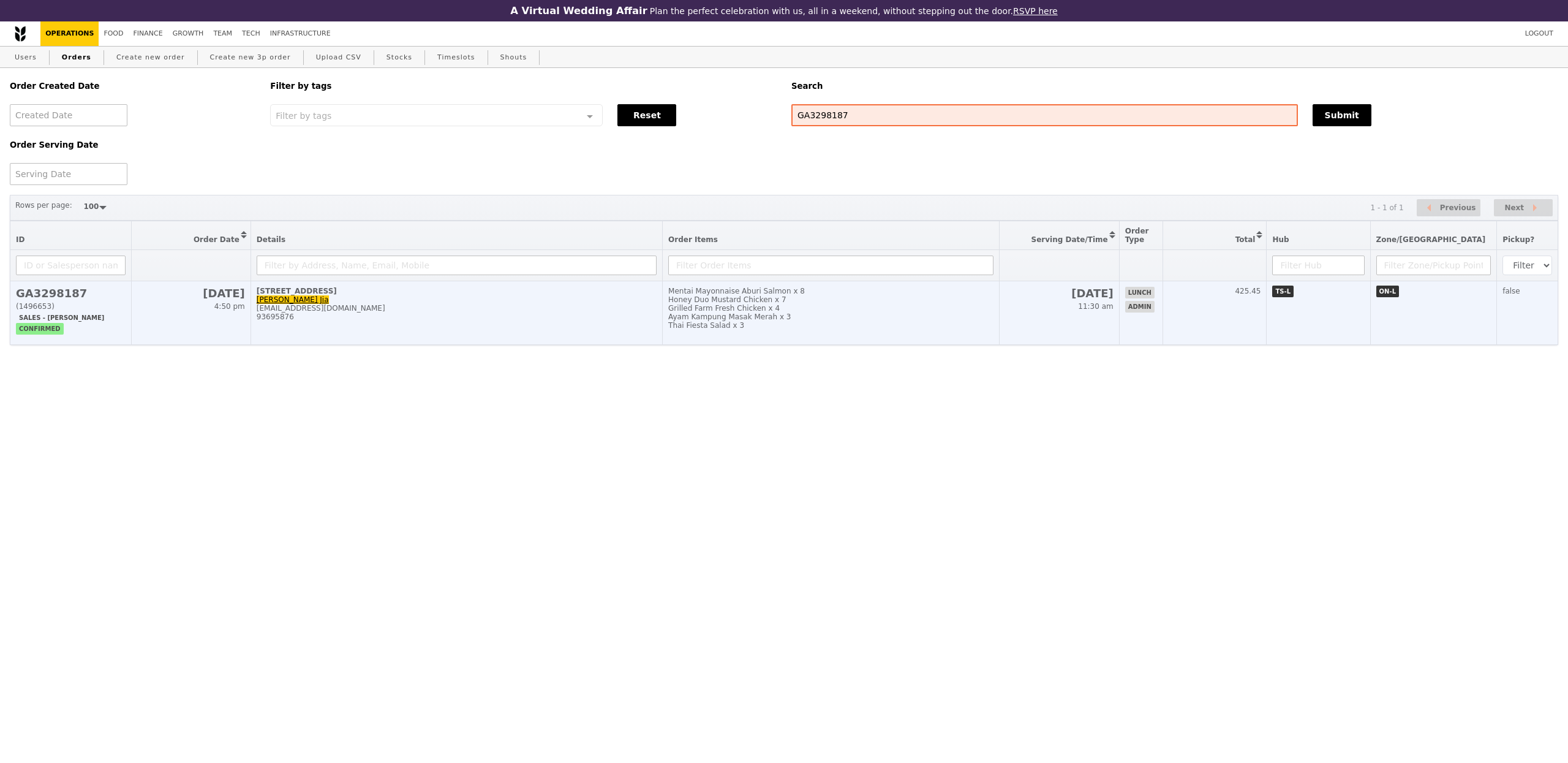
click at [814, 320] on div "Ayam Kampung Masak Merah x 3" at bounding box center [831, 316] width 325 height 8
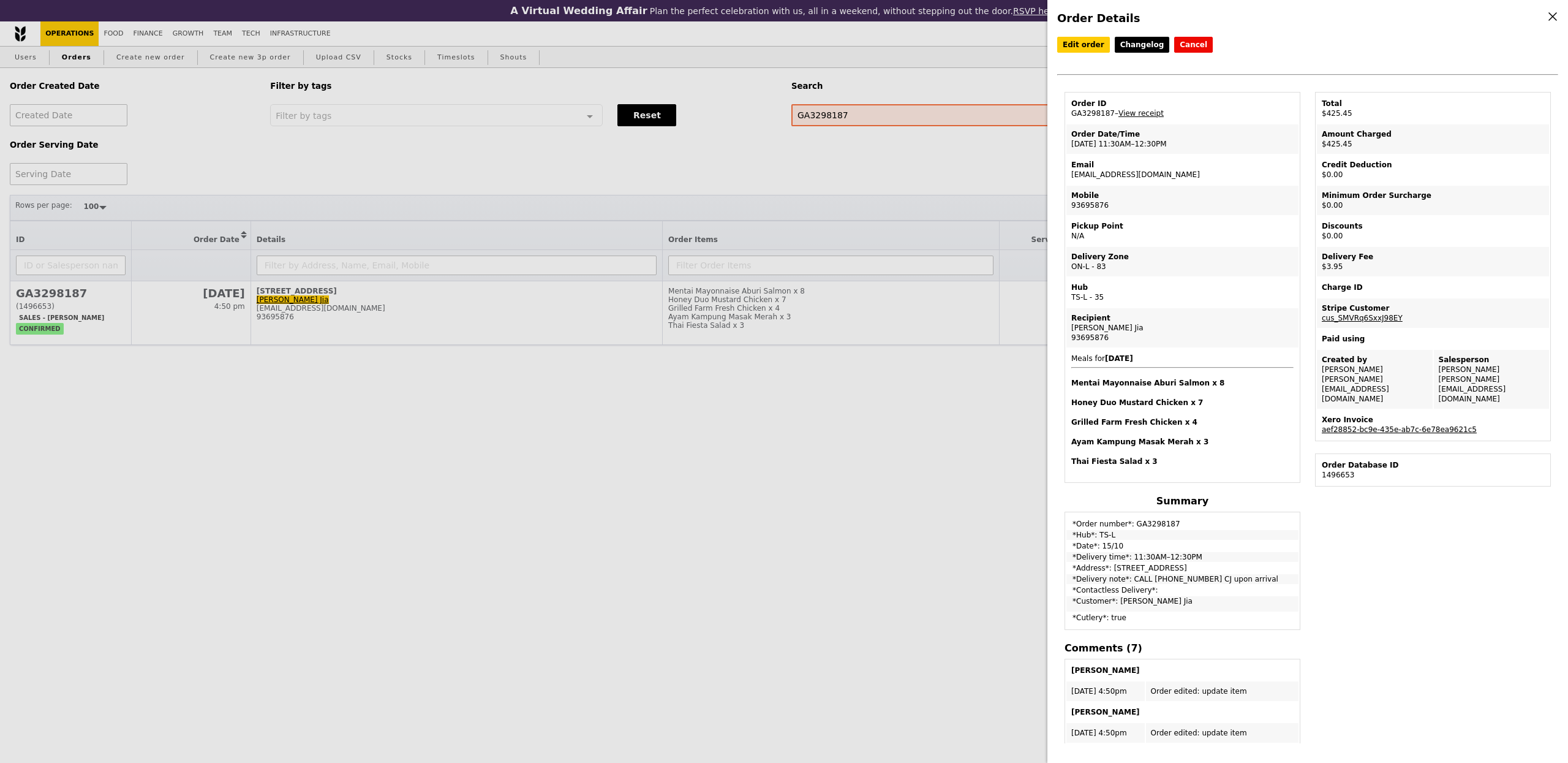
click at [1372, 425] on link "aef28852-bc9e-435e-ab7c-6e78ea9621c5" at bounding box center [1399, 429] width 155 height 8
click at [942, 299] on div "Order Details Edit order Changelog Cancel Order ID GA3298187 – View receipt Ord…" at bounding box center [784, 382] width 1568 height 763
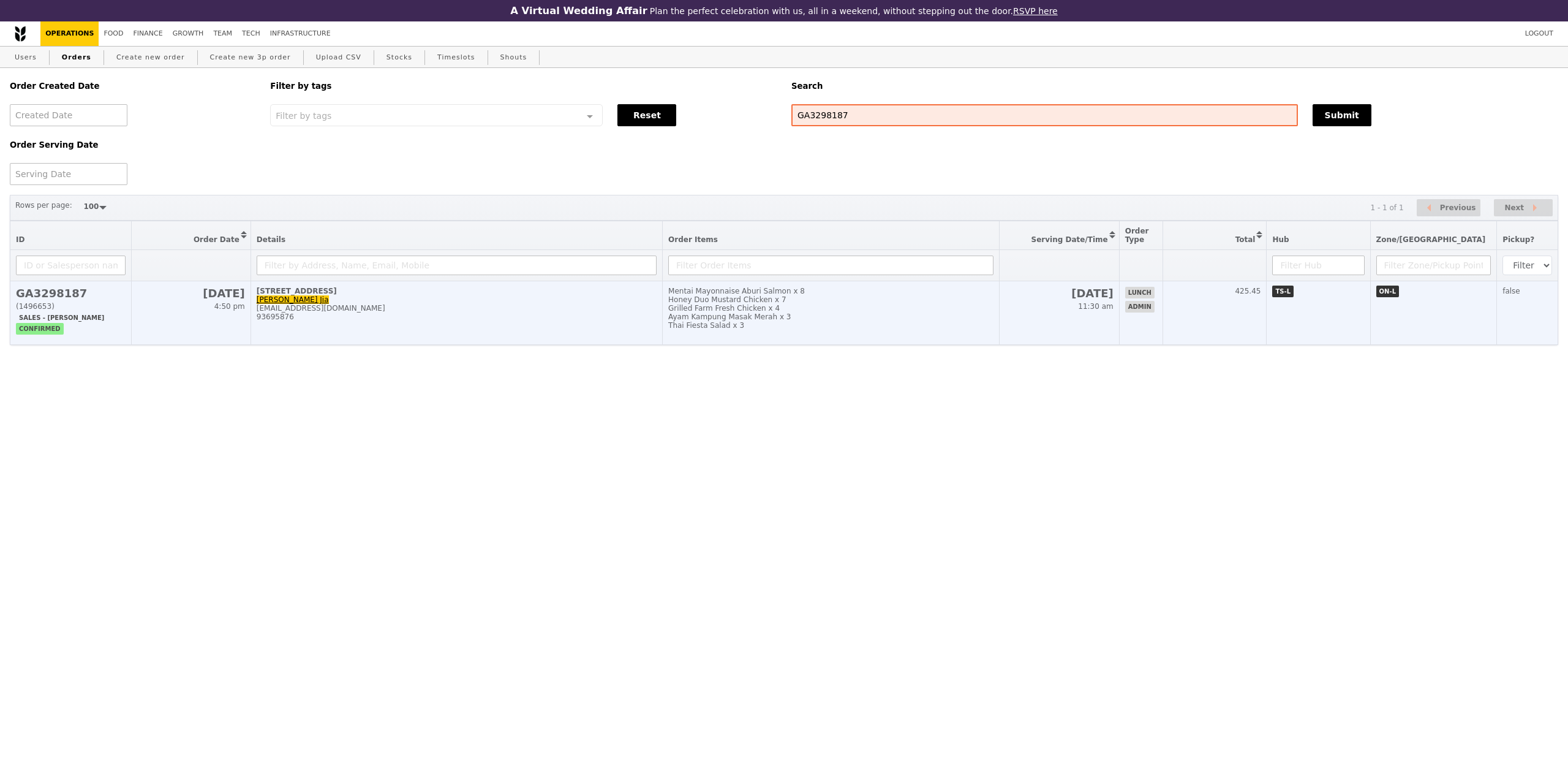
click at [859, 322] on div "Ayam Kampung Masak Merah x 3" at bounding box center [831, 316] width 325 height 8
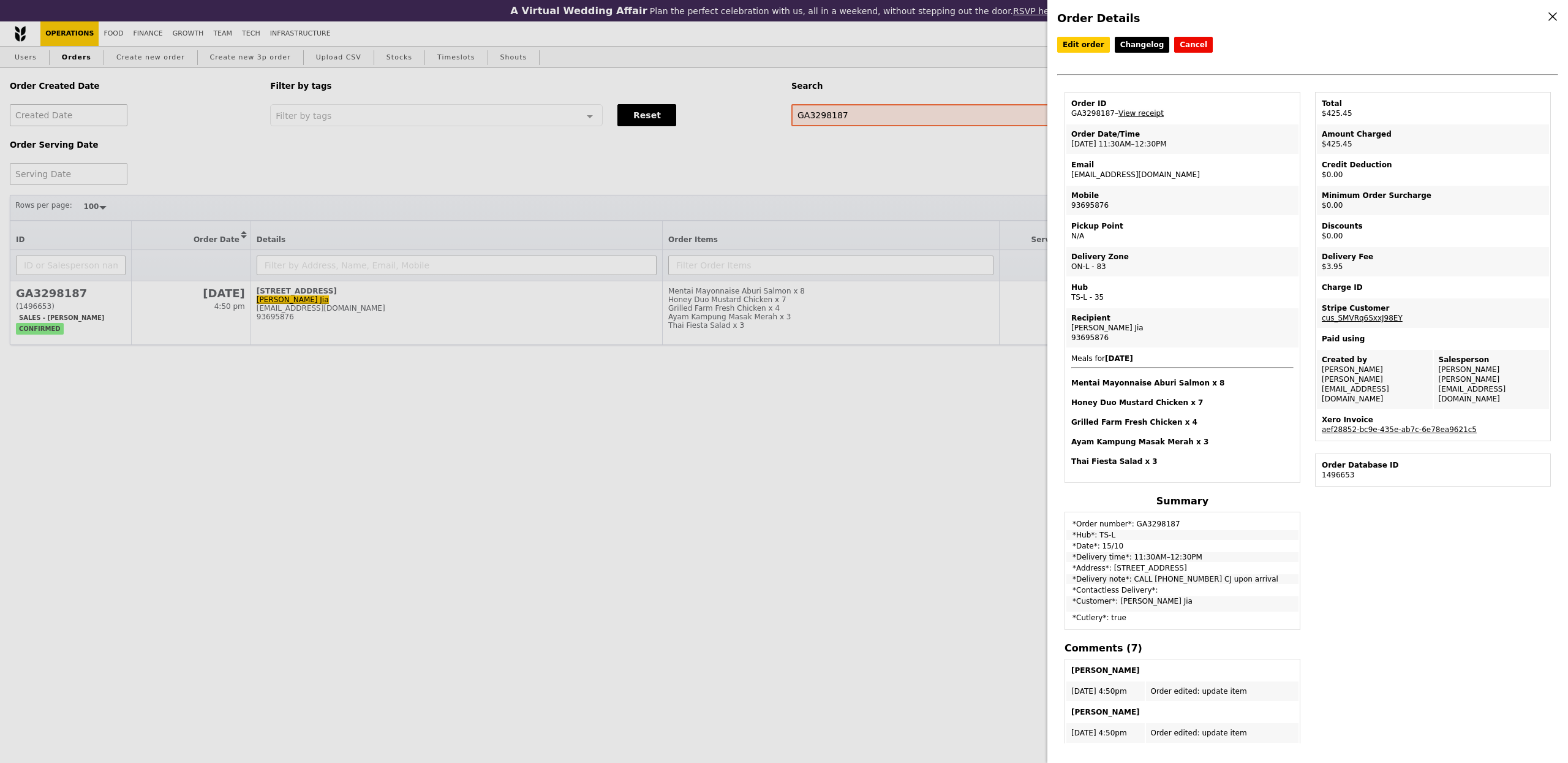
click at [1148, 116] on link "View receipt" at bounding box center [1141, 113] width 45 height 8
